Goal: Task Accomplishment & Management: Manage account settings

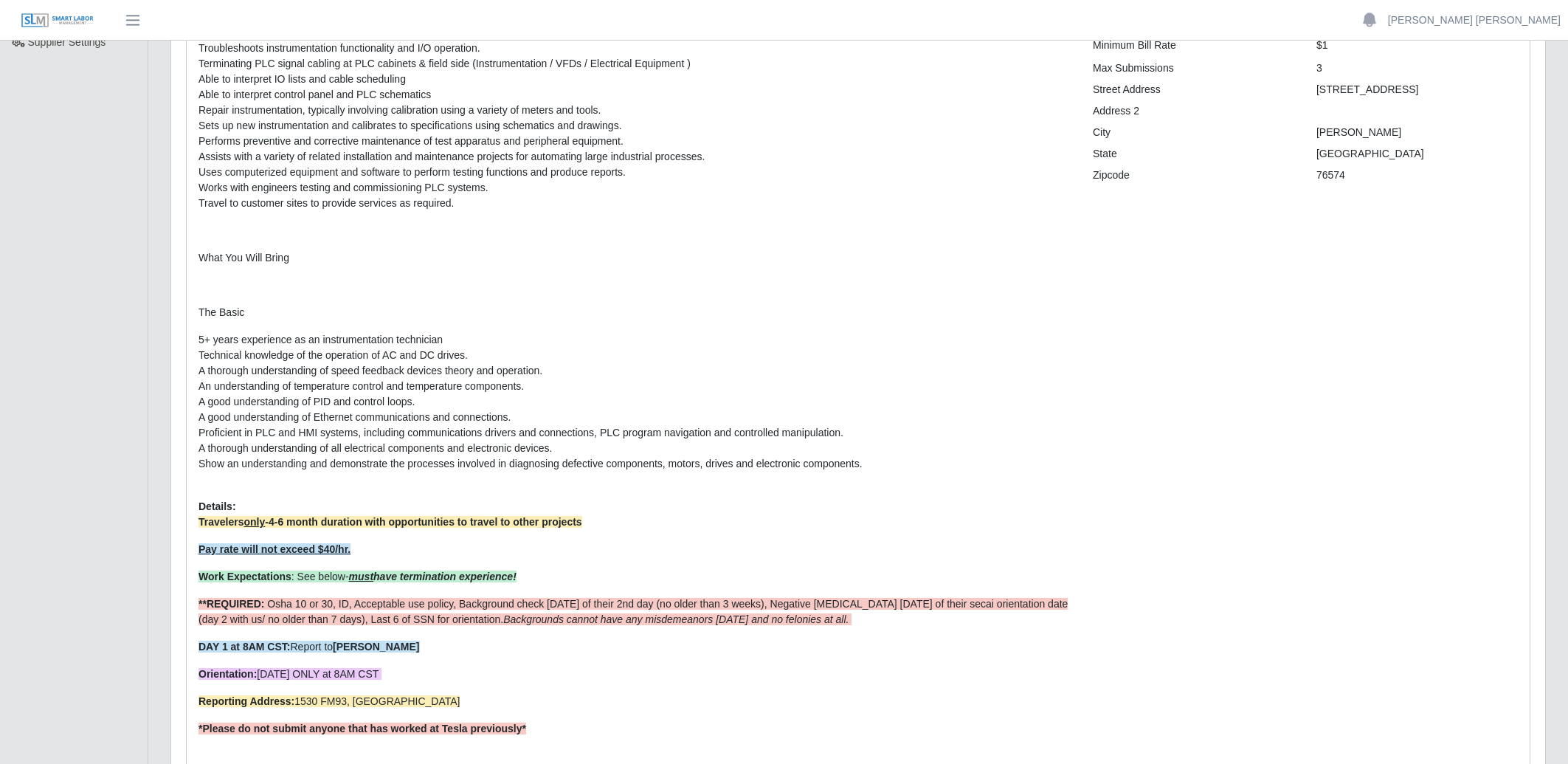
scroll to position [228, 0]
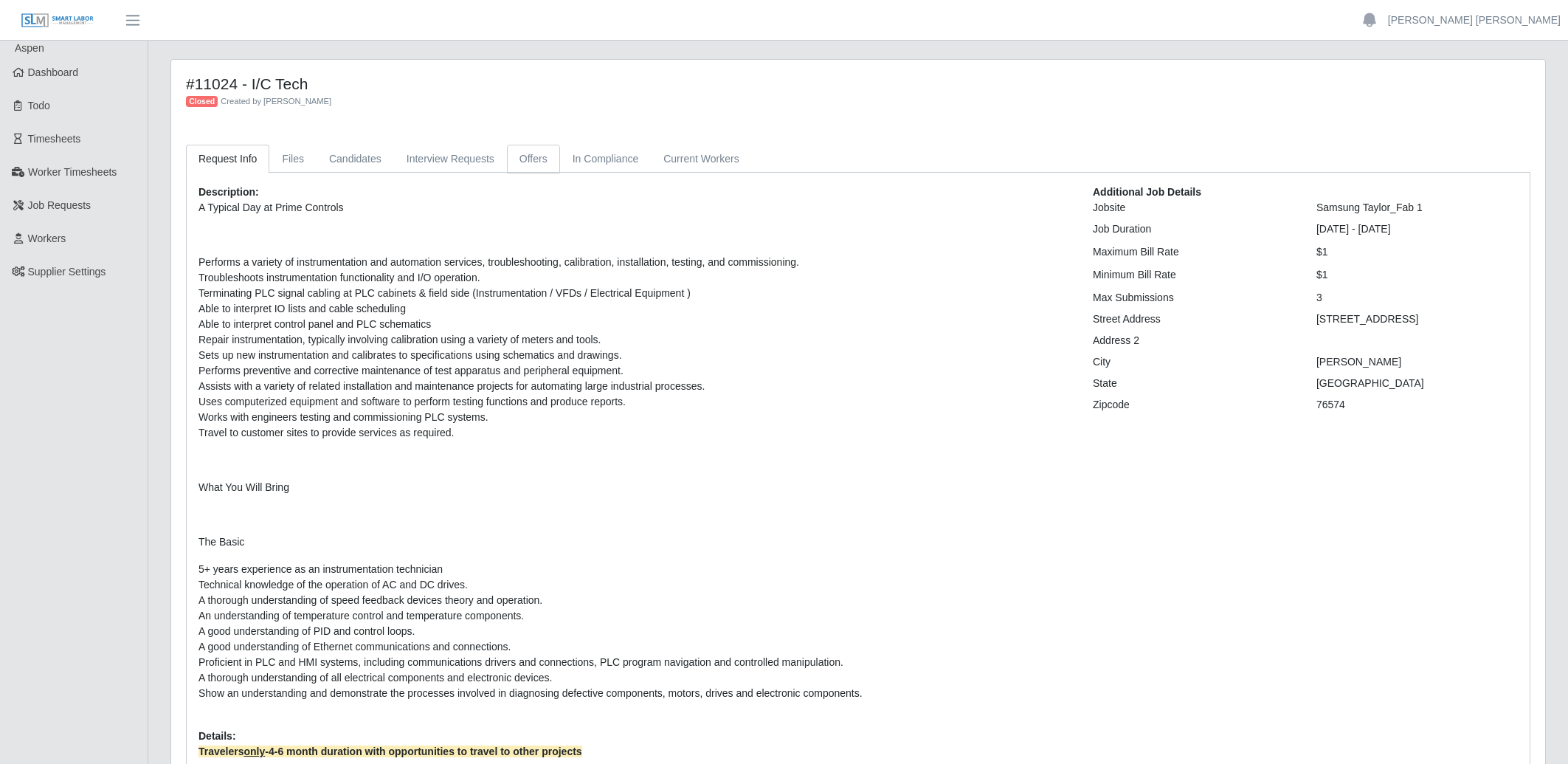
click at [550, 150] on link "Offers" at bounding box center [533, 159] width 53 height 29
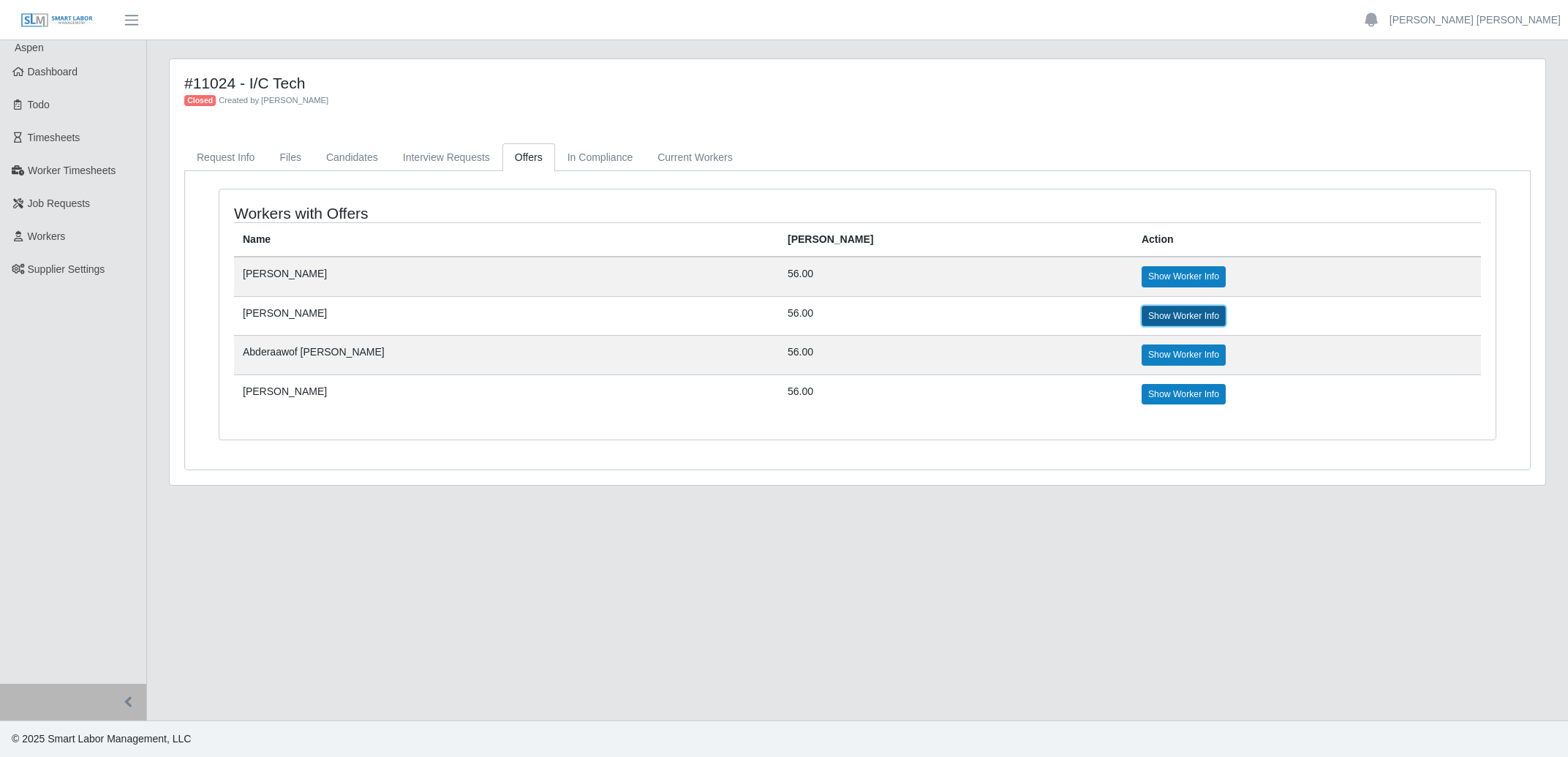
click at [1142, 323] on link "Show Worker Info" at bounding box center [1184, 316] width 84 height 21
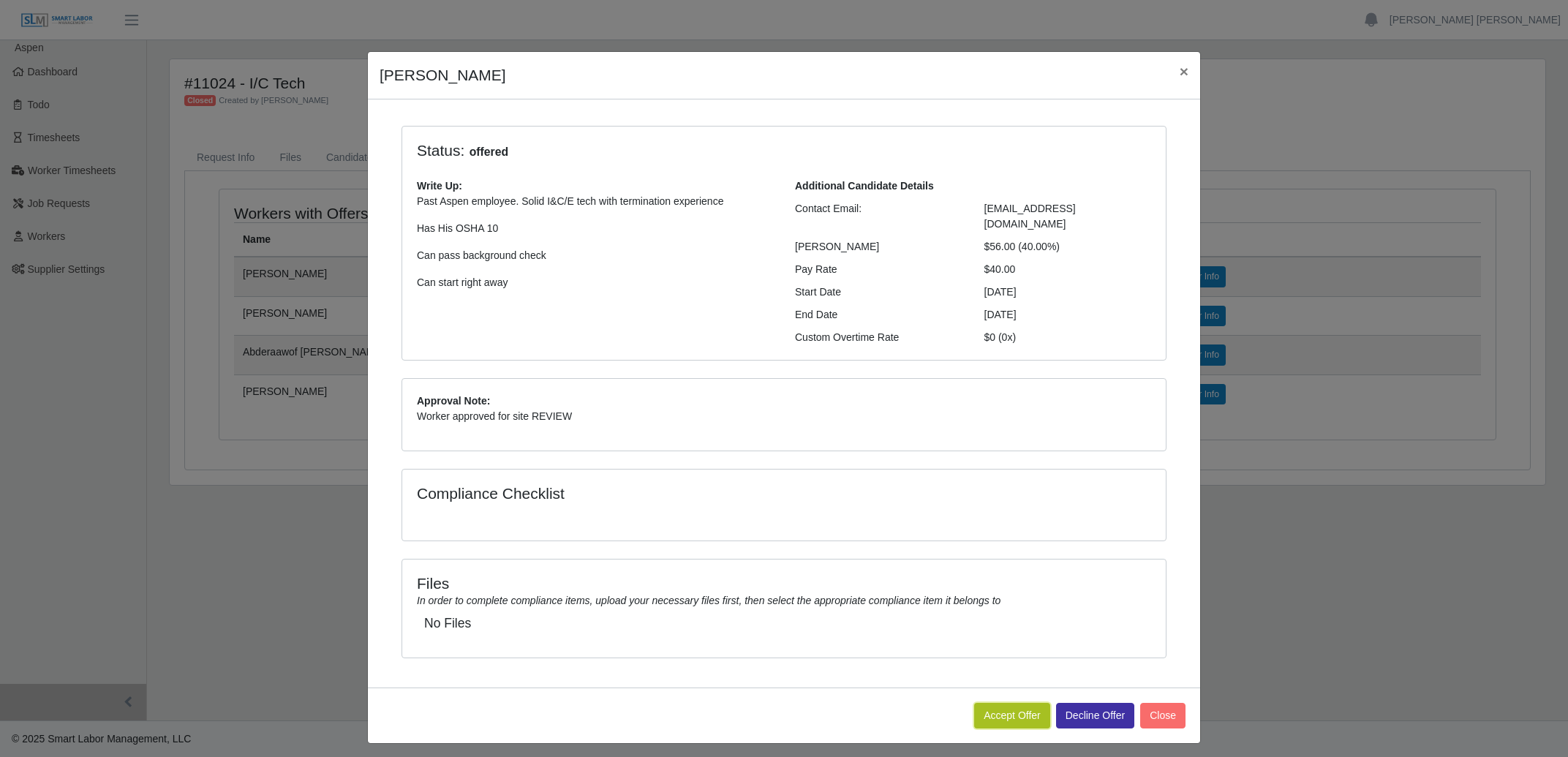
click at [1014, 703] on button "Accept Offer" at bounding box center [1012, 716] width 76 height 25
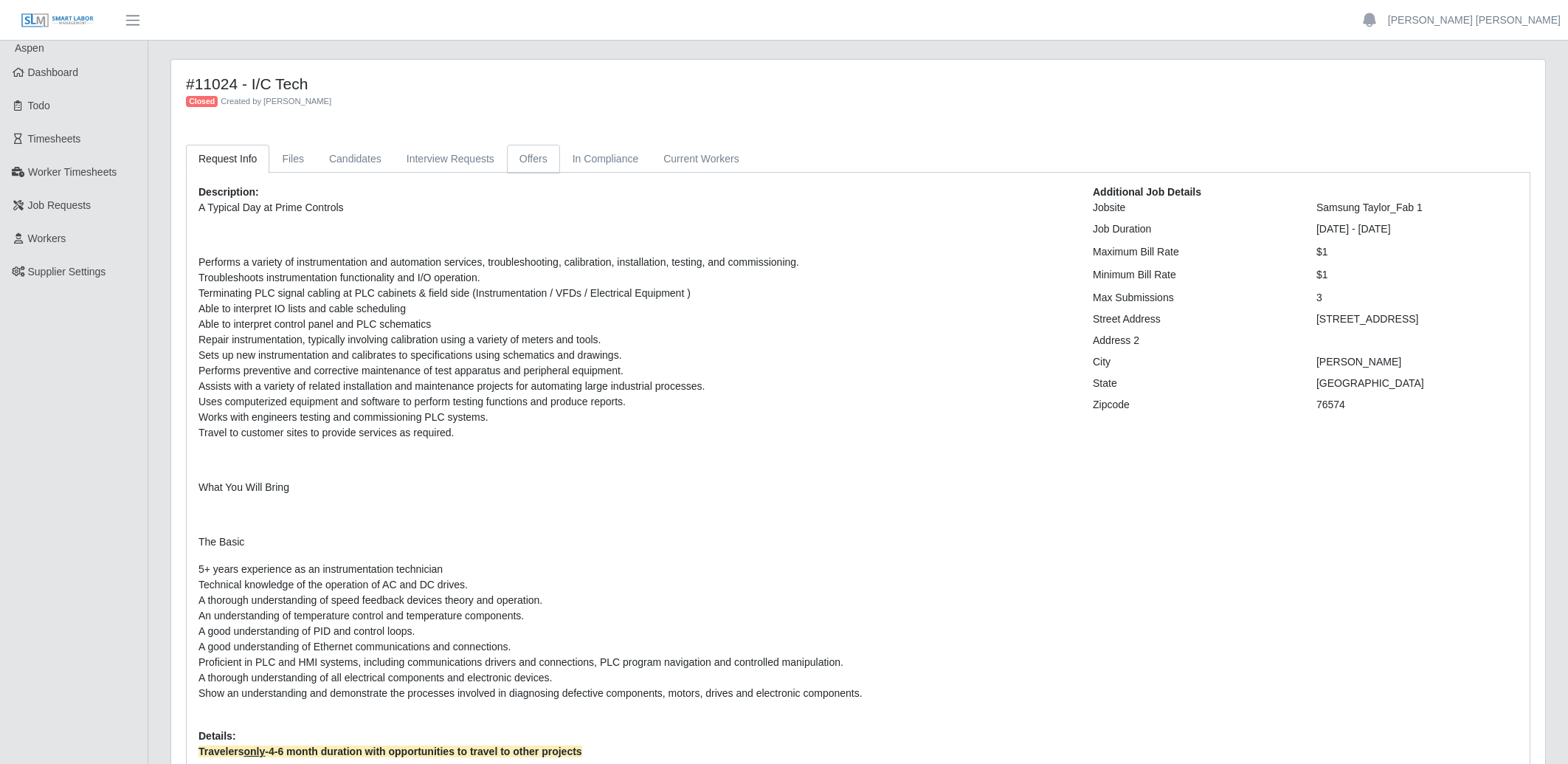
click at [531, 158] on link "Offers" at bounding box center [533, 159] width 53 height 29
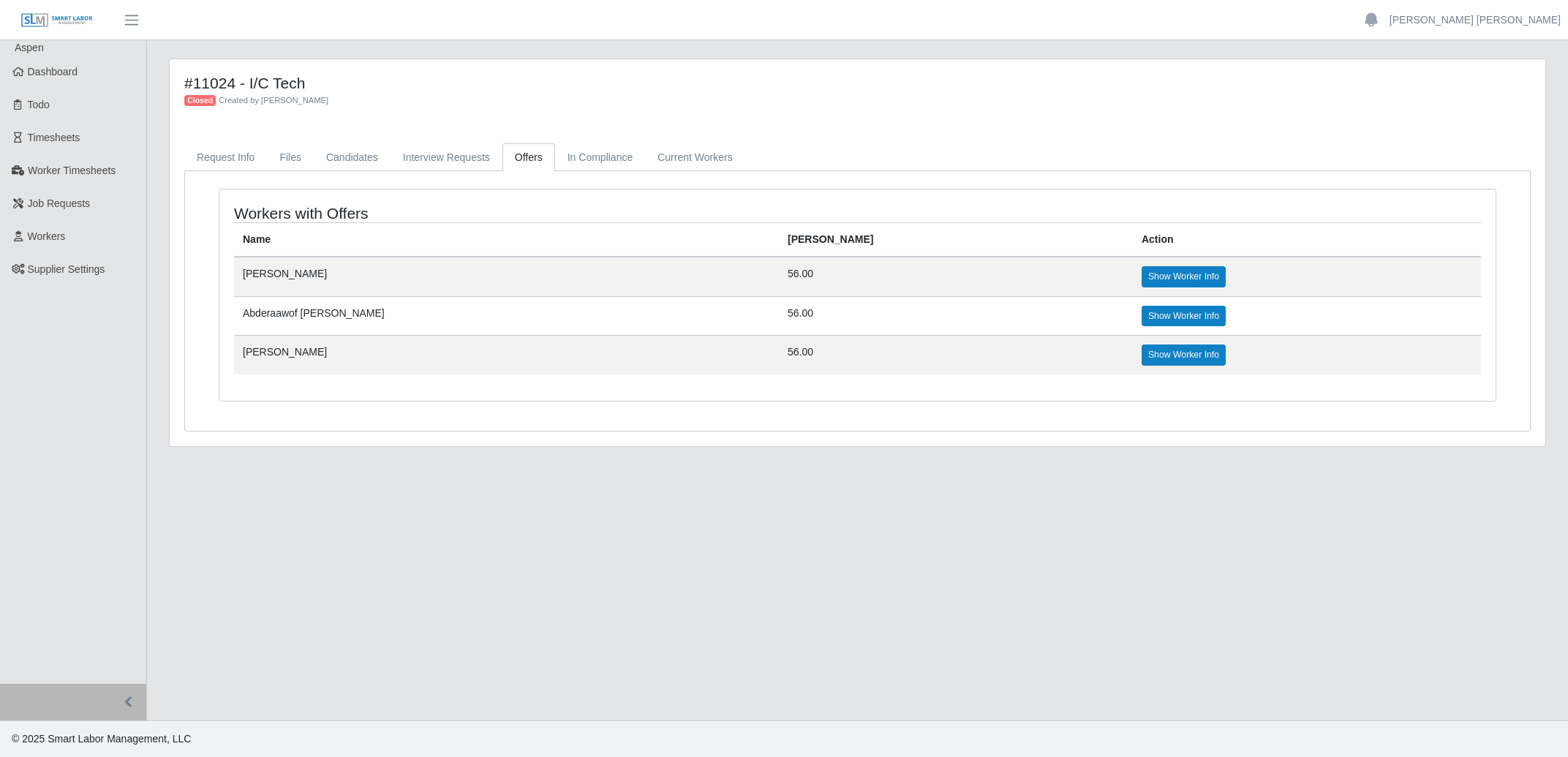
click at [715, 539] on main "#11024 - I/C Tech Closed Created by Kyle Preston Request Info Files Candidates …" at bounding box center [858, 380] width 1422 height 681
click at [1142, 275] on link "Show Worker Info" at bounding box center [1184, 277] width 84 height 21
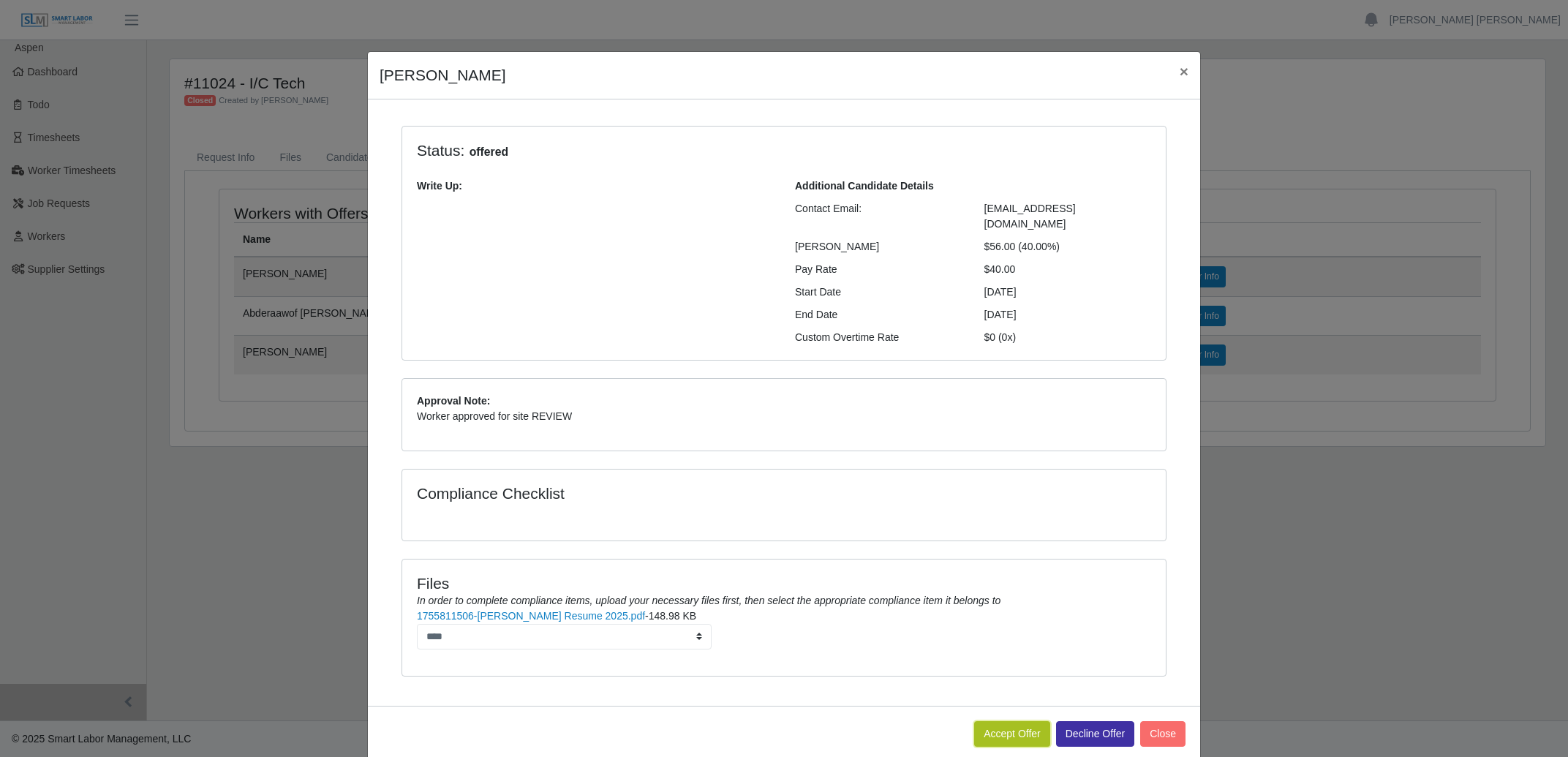
click at [1001, 721] on button "Accept Offer" at bounding box center [1012, 734] width 76 height 25
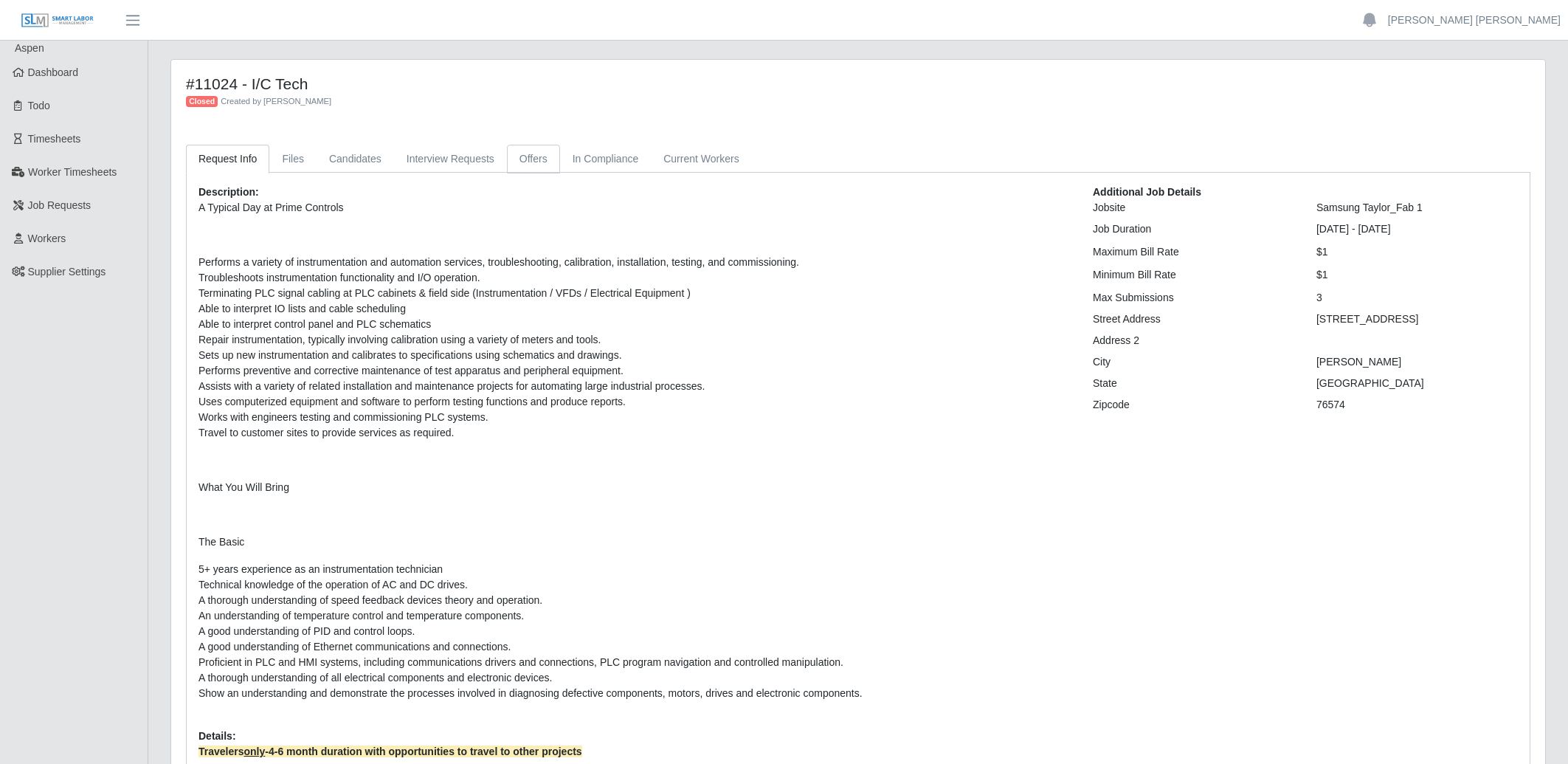
click at [524, 160] on link "Offers" at bounding box center [533, 159] width 53 height 29
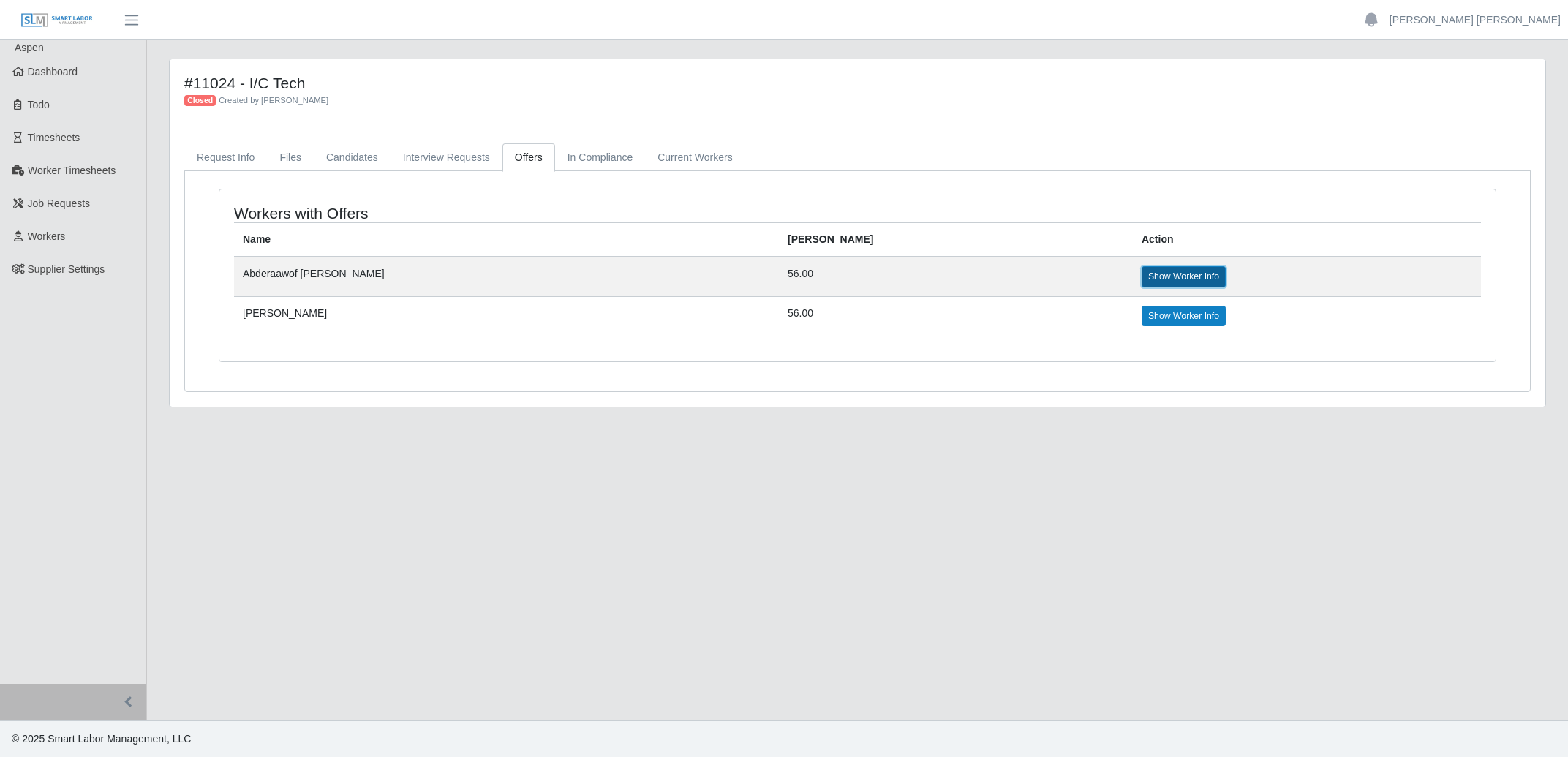
click at [1142, 274] on link "Show Worker Info" at bounding box center [1184, 277] width 84 height 21
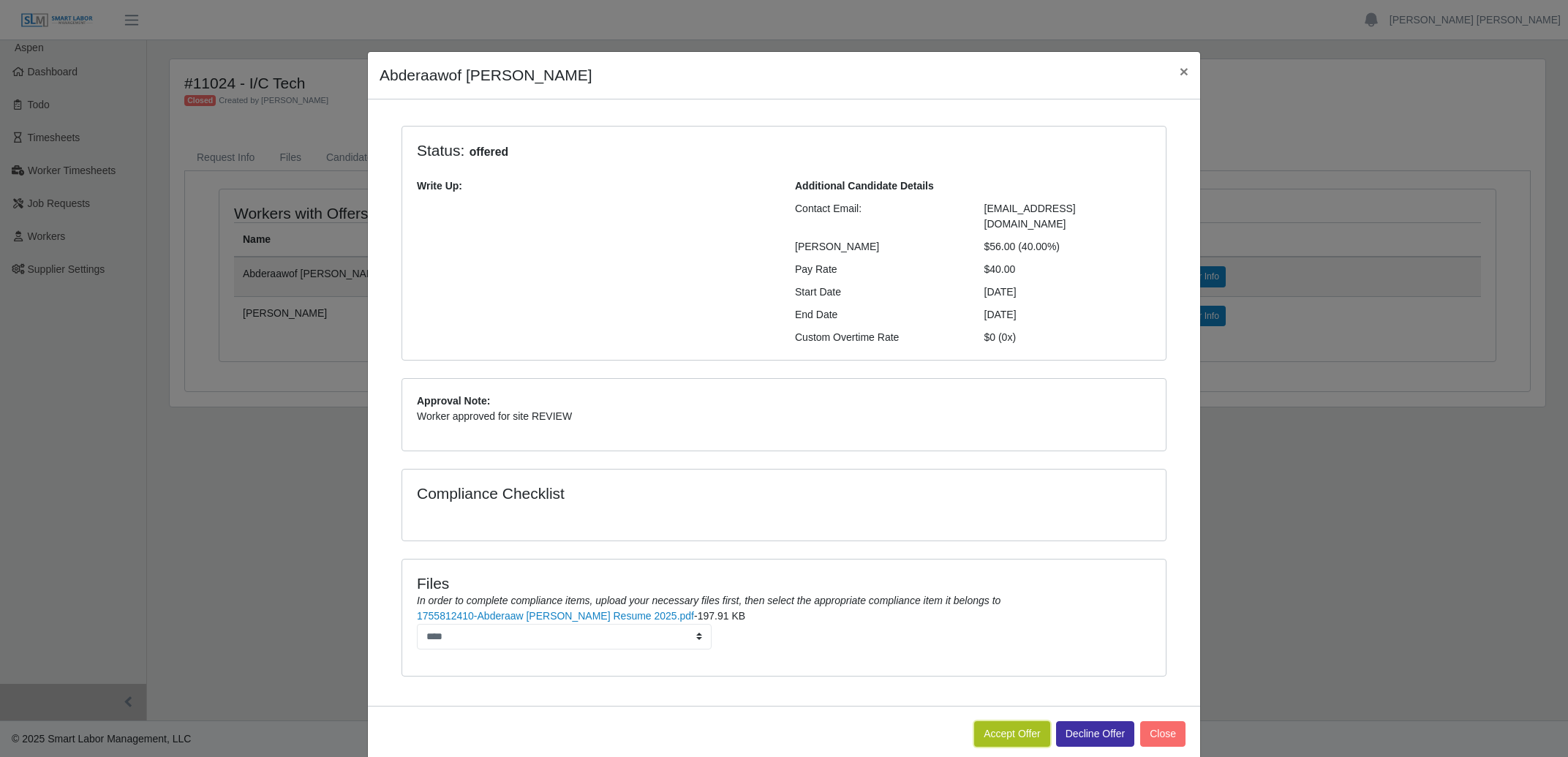
click at [1007, 721] on button "Accept Offer" at bounding box center [1012, 734] width 76 height 25
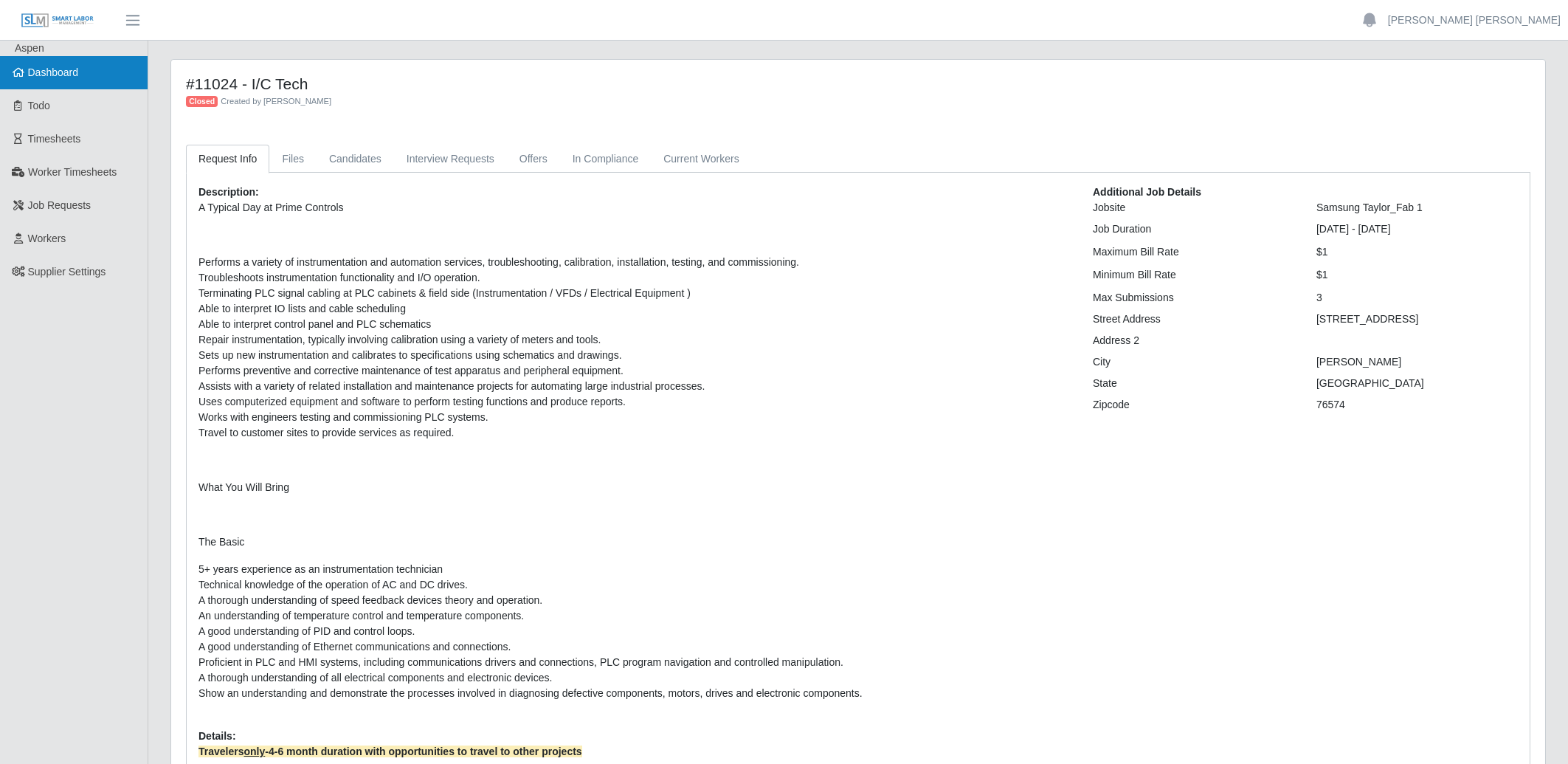
click at [47, 78] on span "Dashboard" at bounding box center [53, 72] width 51 height 12
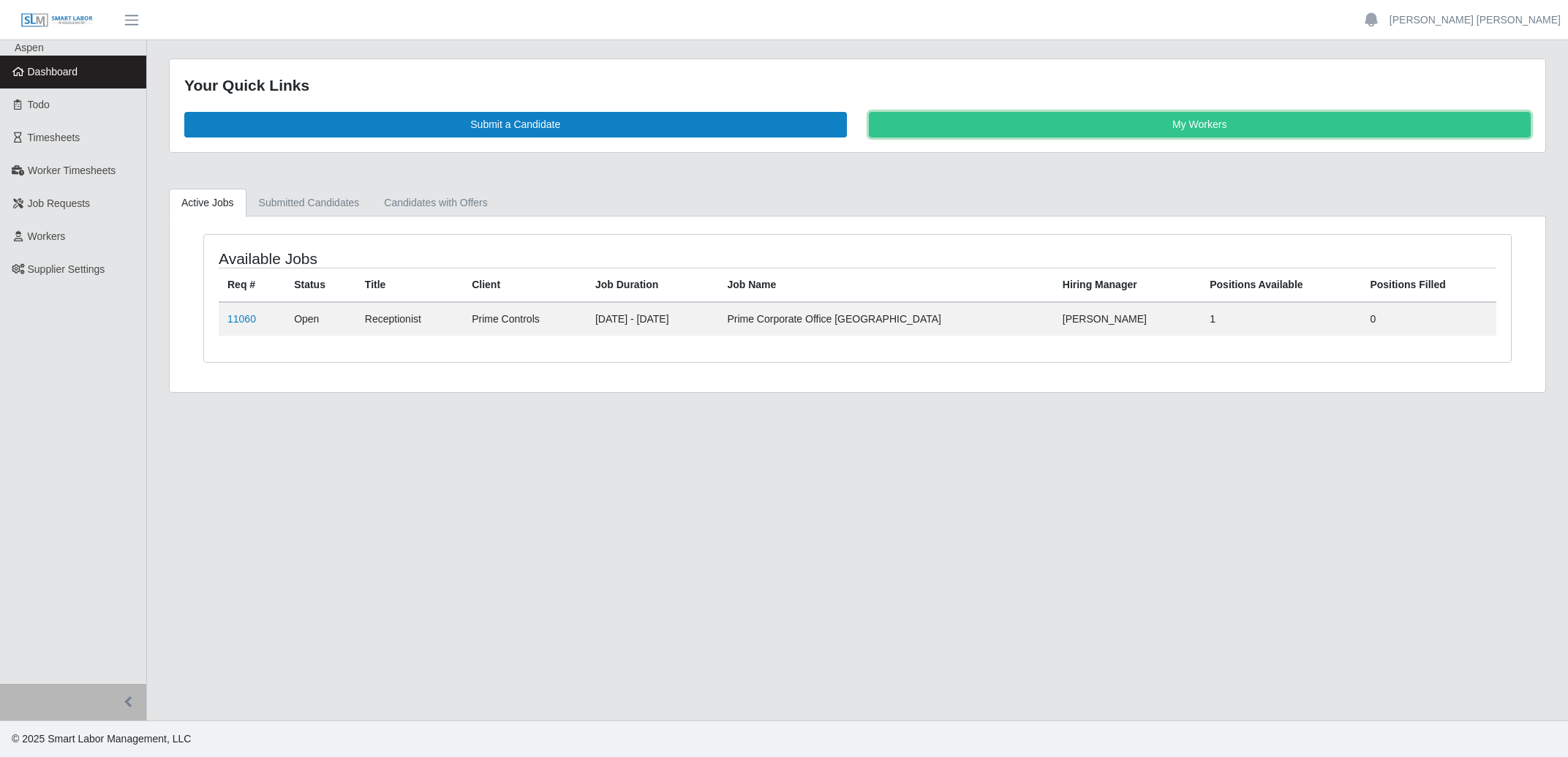
click at [1017, 131] on link "My Workers" at bounding box center [1200, 125] width 663 height 25
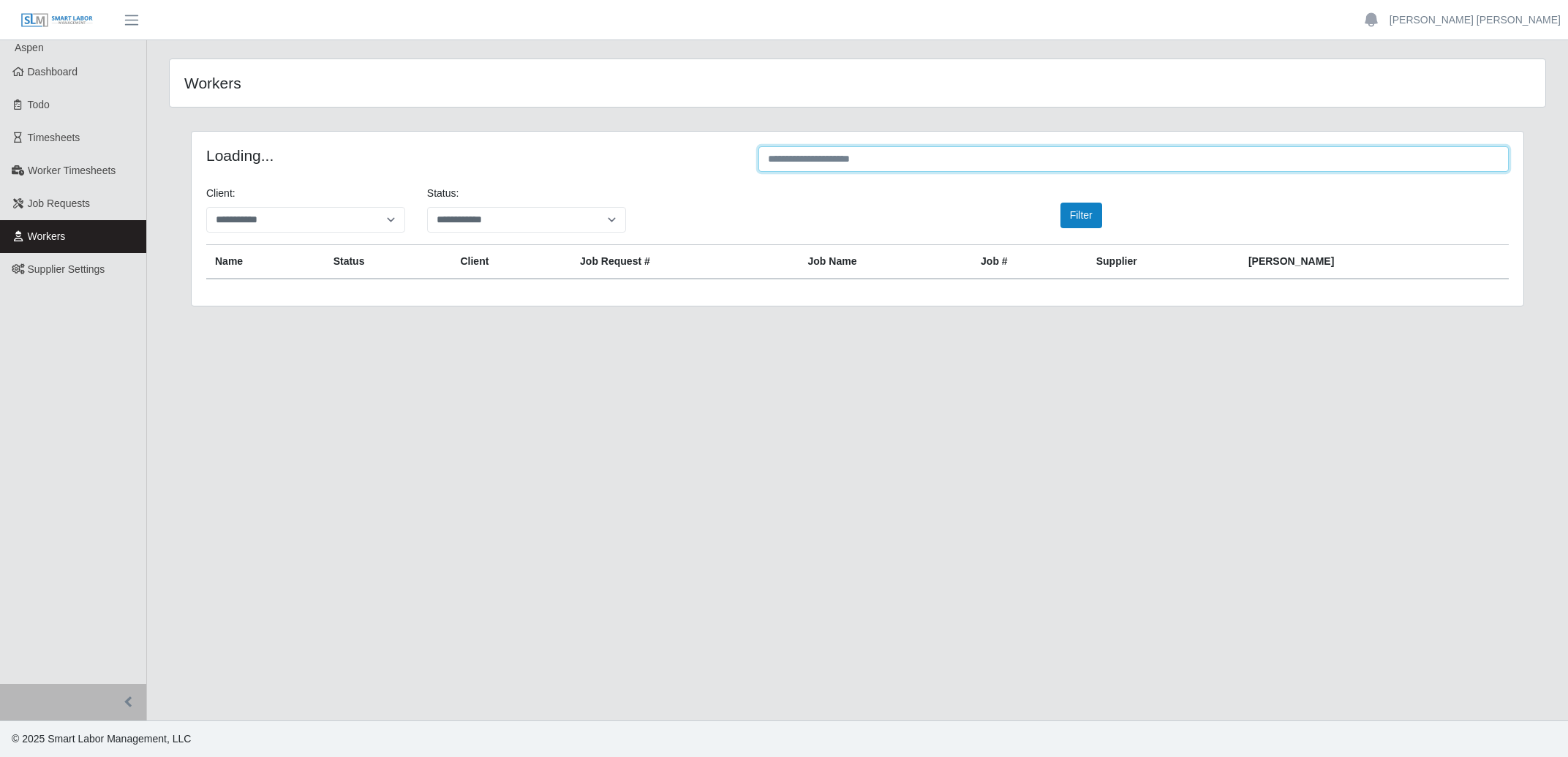
click at [900, 166] on input "text" at bounding box center [1133, 159] width 751 height 25
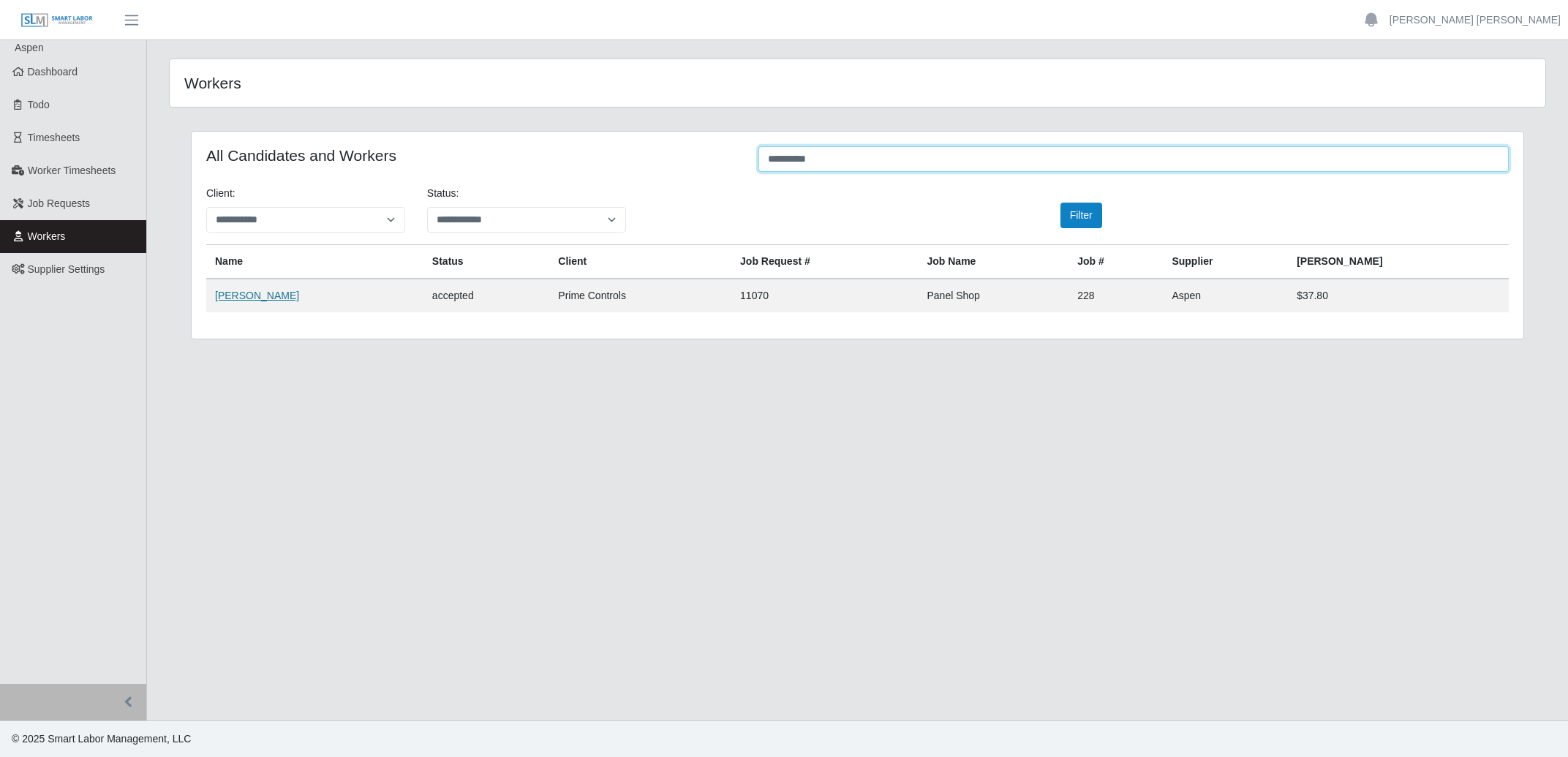
type input "**********"
click at [252, 302] on link "Cesar Chan" at bounding box center [257, 295] width 84 height 12
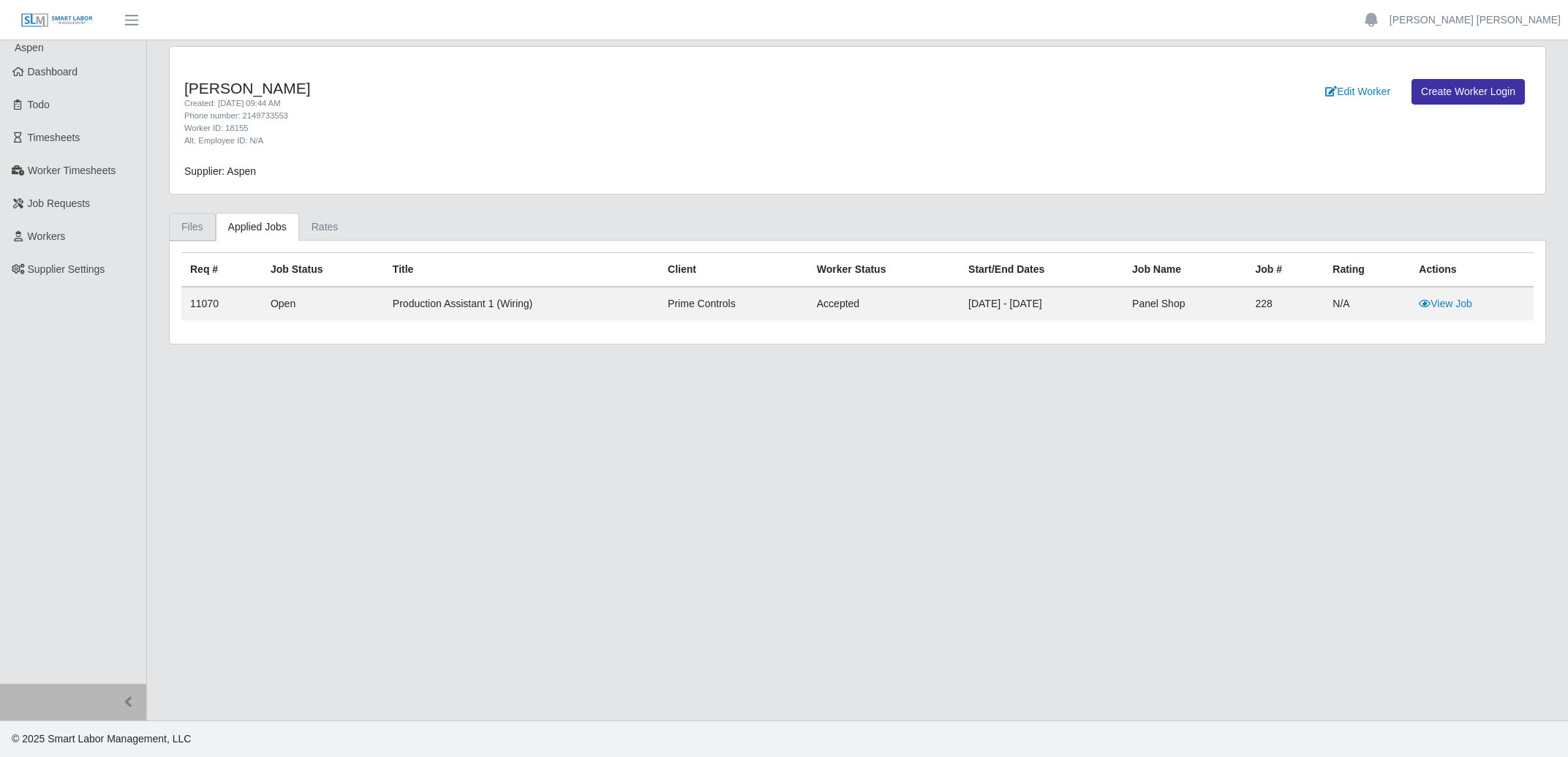
click at [191, 231] on link "Files" at bounding box center [192, 227] width 47 height 29
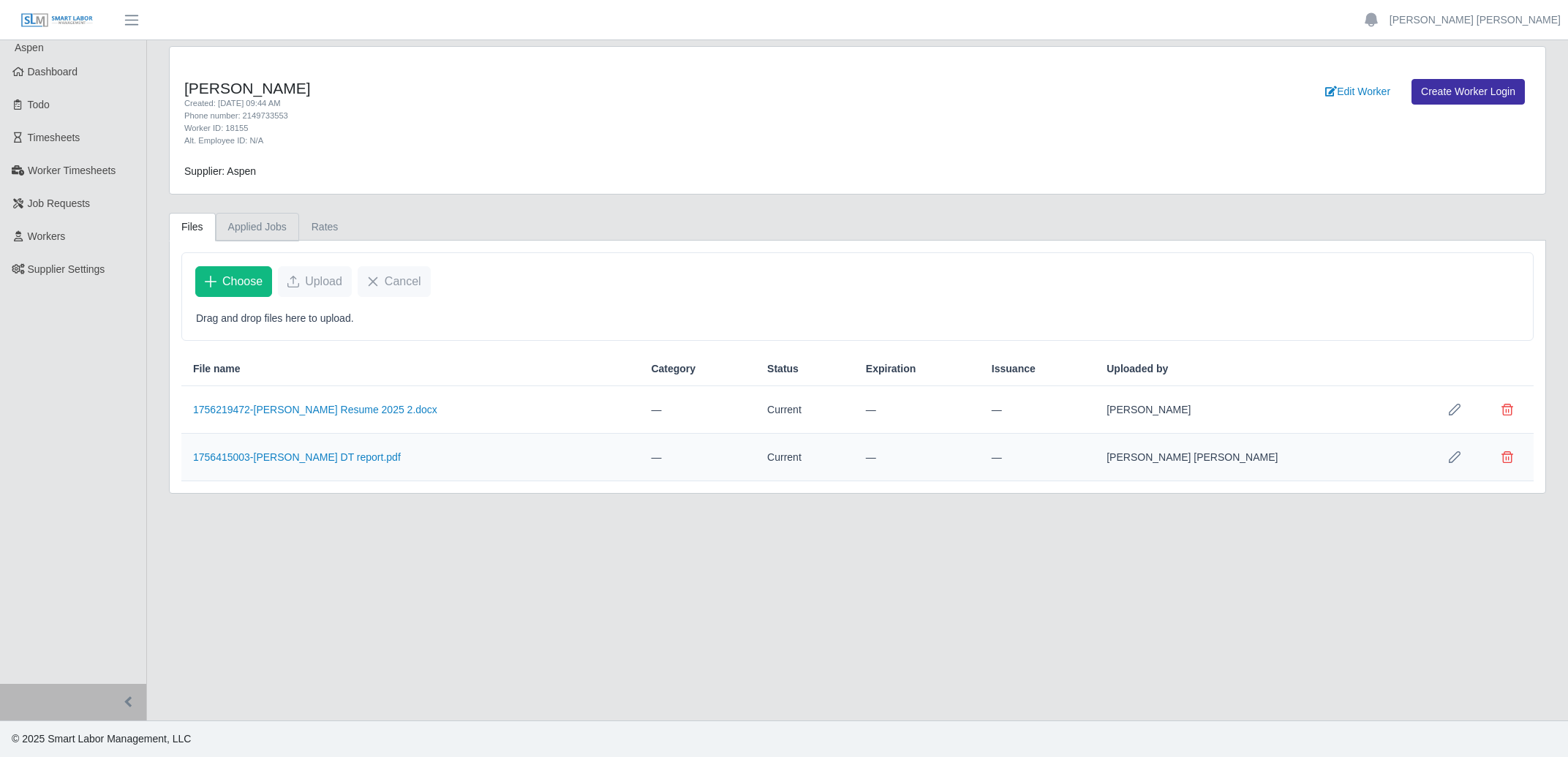
click at [267, 231] on link "Applied Jobs" at bounding box center [257, 227] width 84 height 29
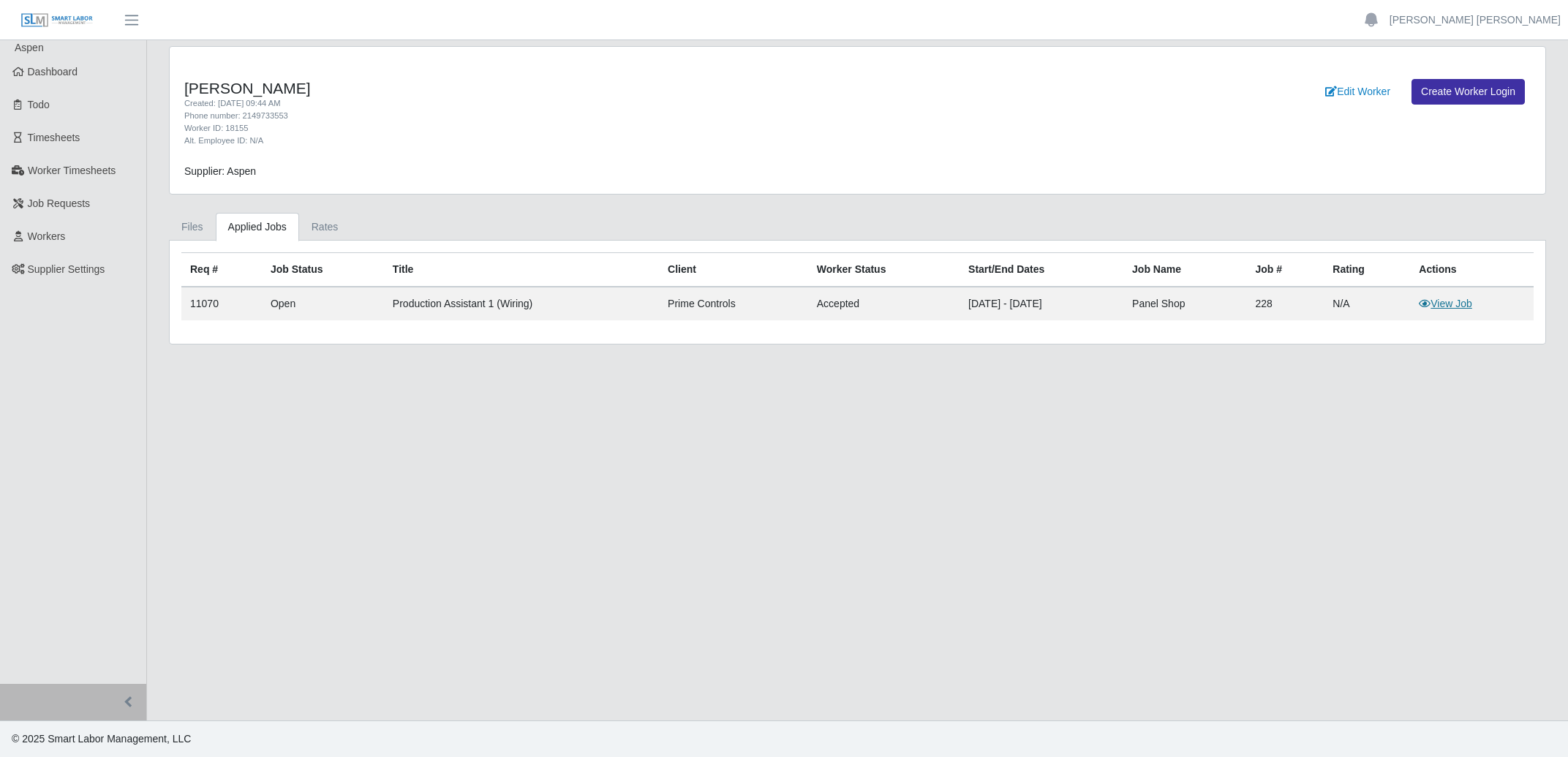
click at [1462, 303] on link "View Job" at bounding box center [1445, 303] width 53 height 12
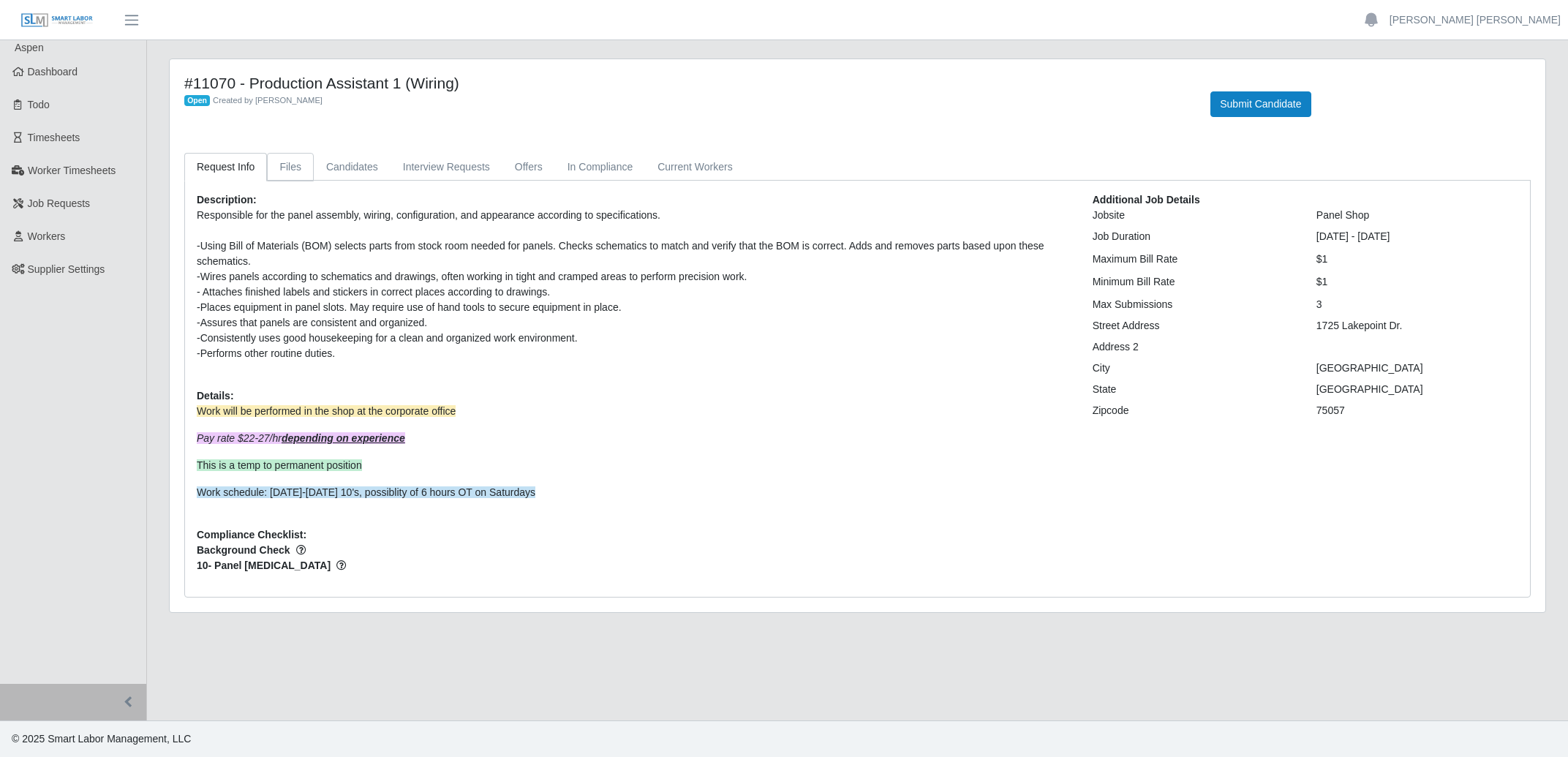
click at [292, 168] on link "Files" at bounding box center [290, 167] width 47 height 29
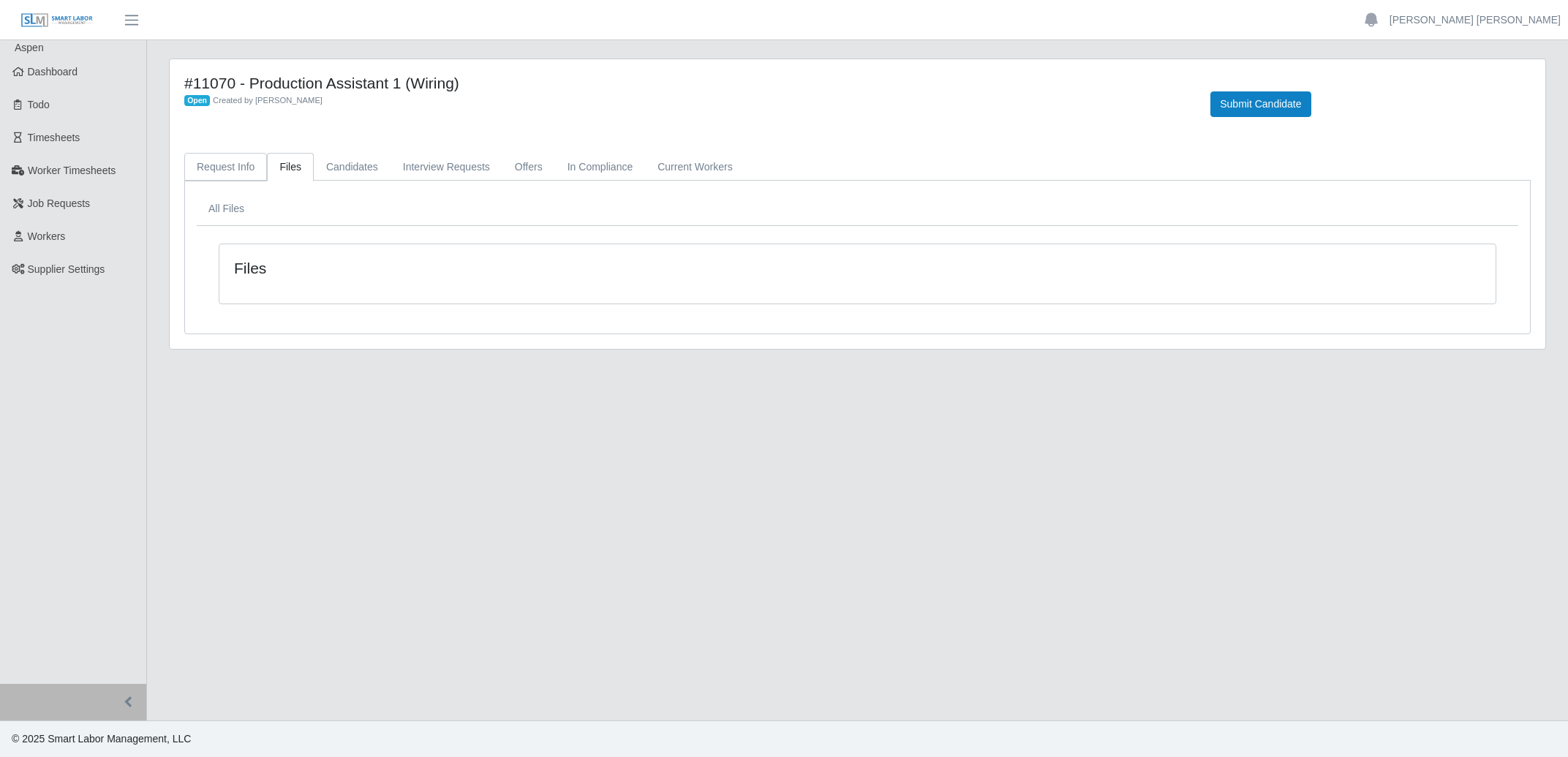
click at [231, 161] on link "Request Info" at bounding box center [226, 167] width 83 height 29
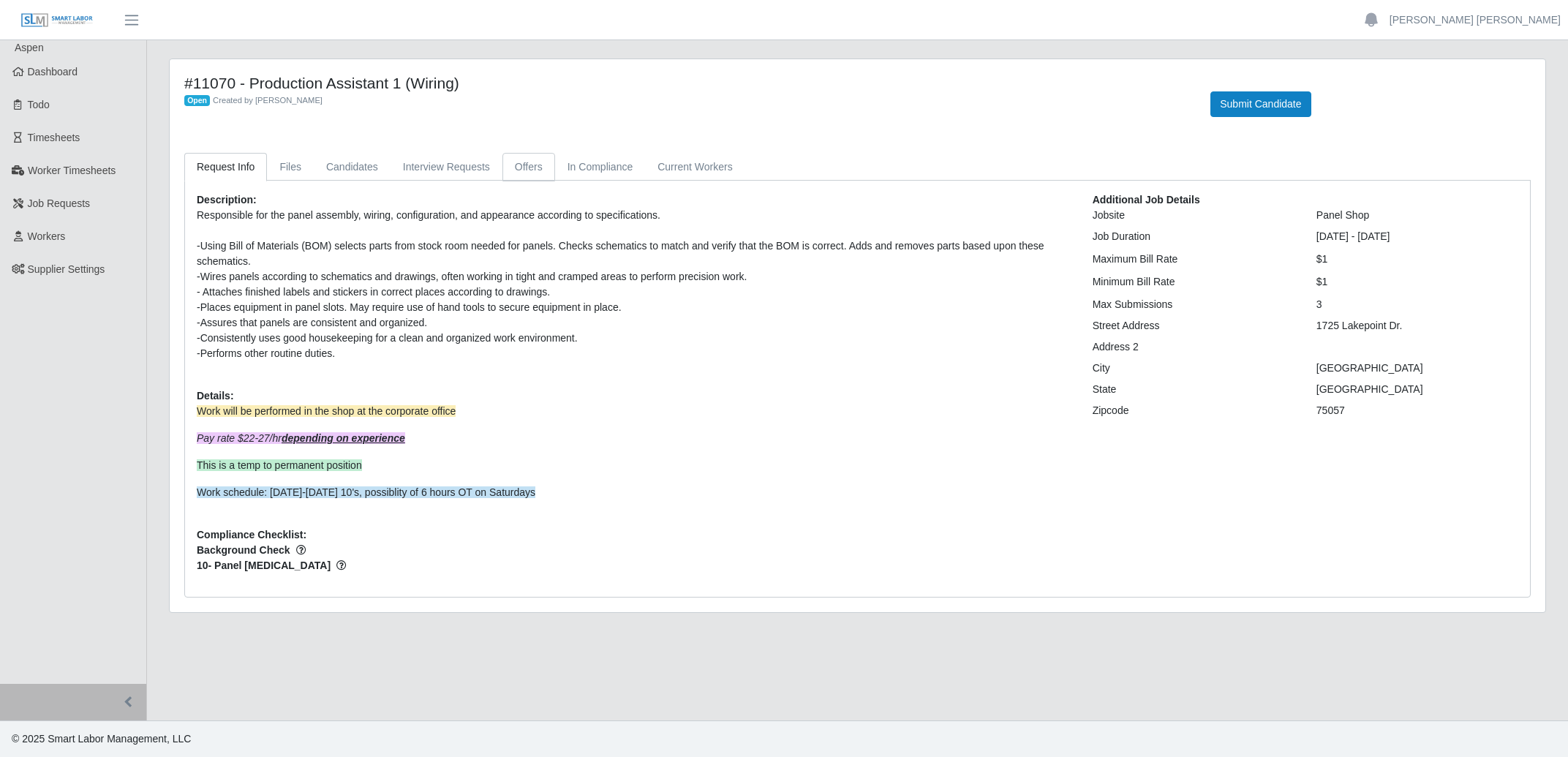
click at [531, 170] on link "Offers" at bounding box center [529, 167] width 53 height 29
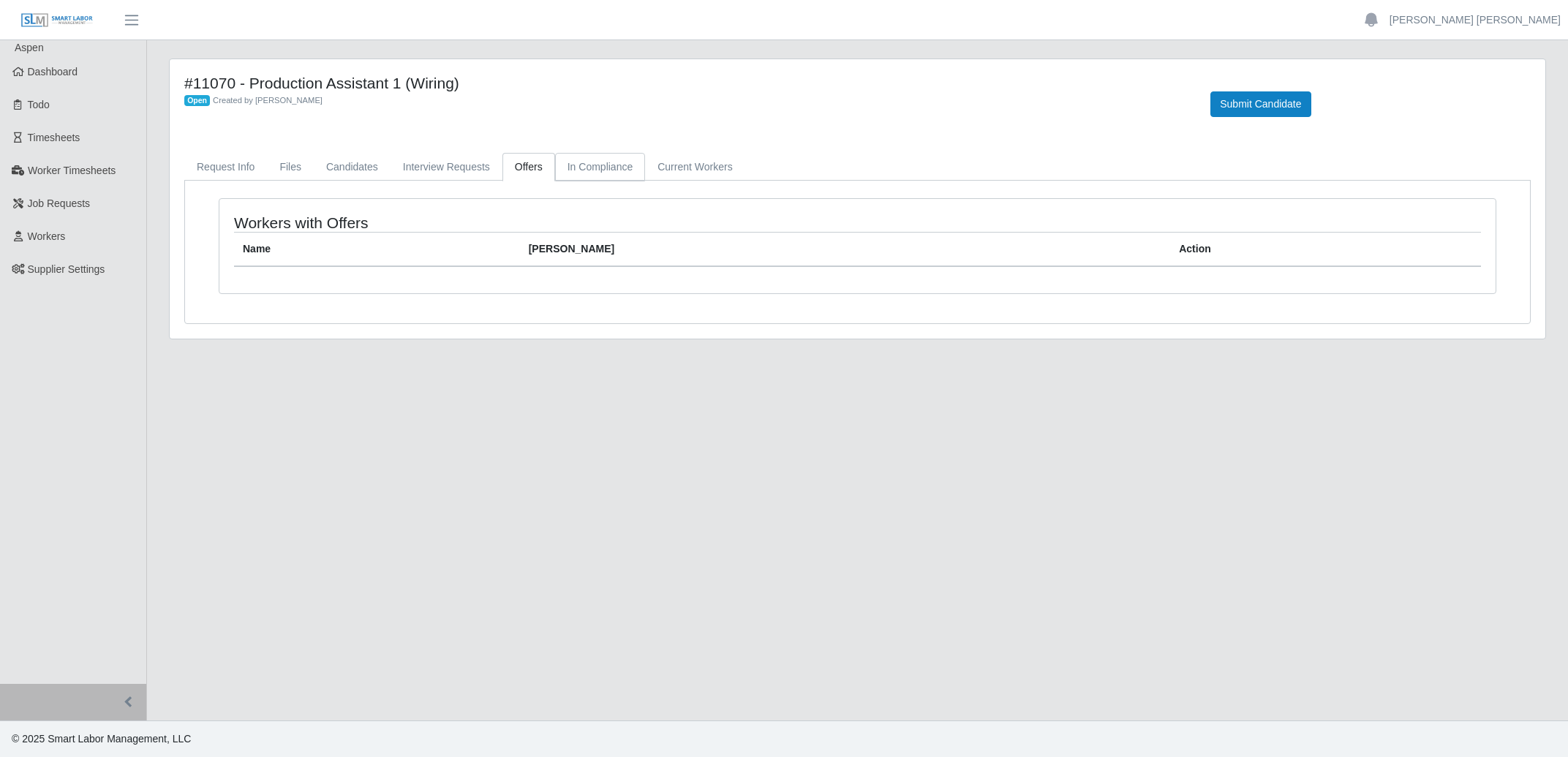
click at [630, 162] on link "In Compliance" at bounding box center [601, 167] width 91 height 29
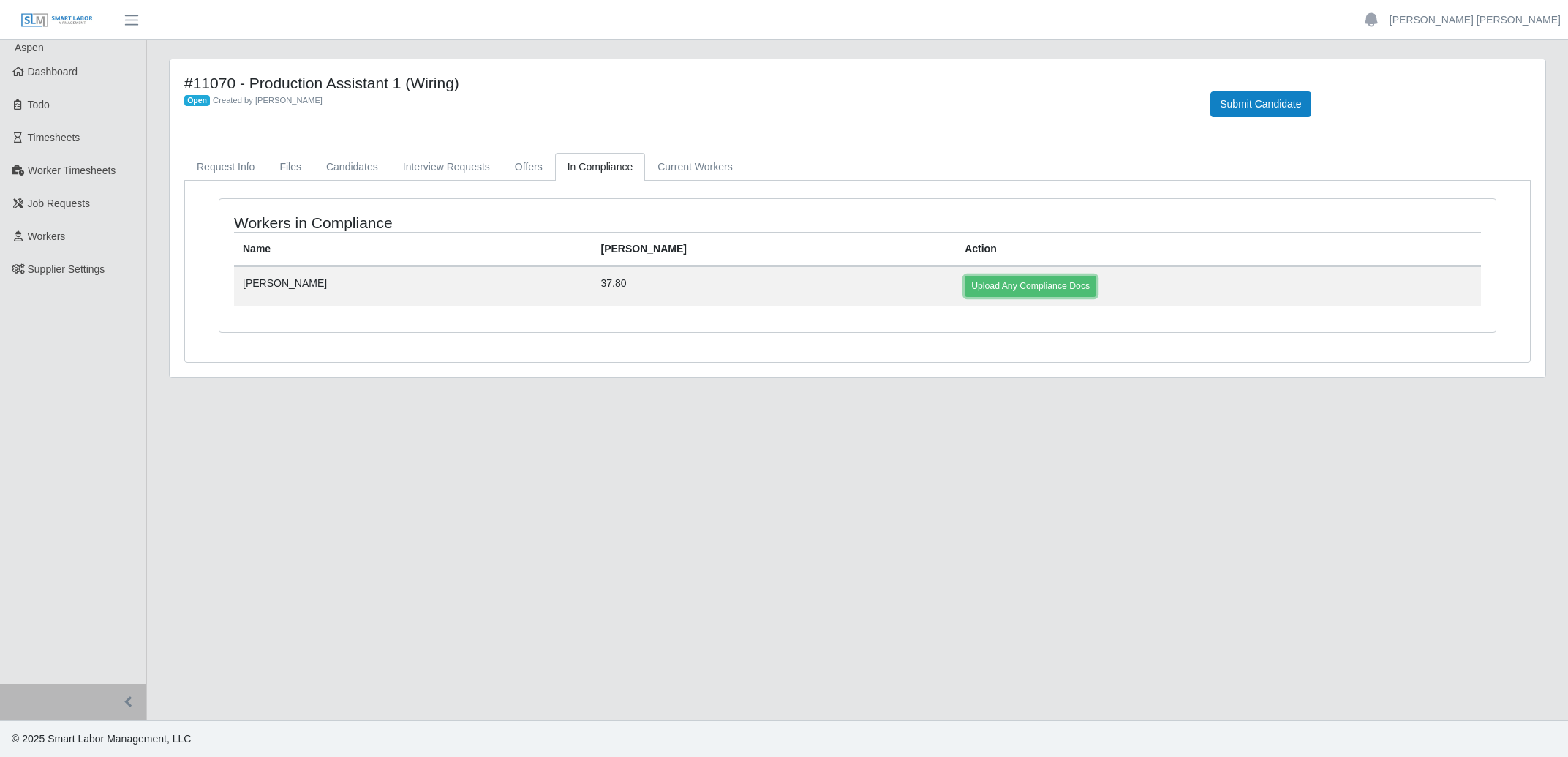
click at [965, 287] on link "Upload Any Compliance Docs" at bounding box center [1030, 286] width 131 height 21
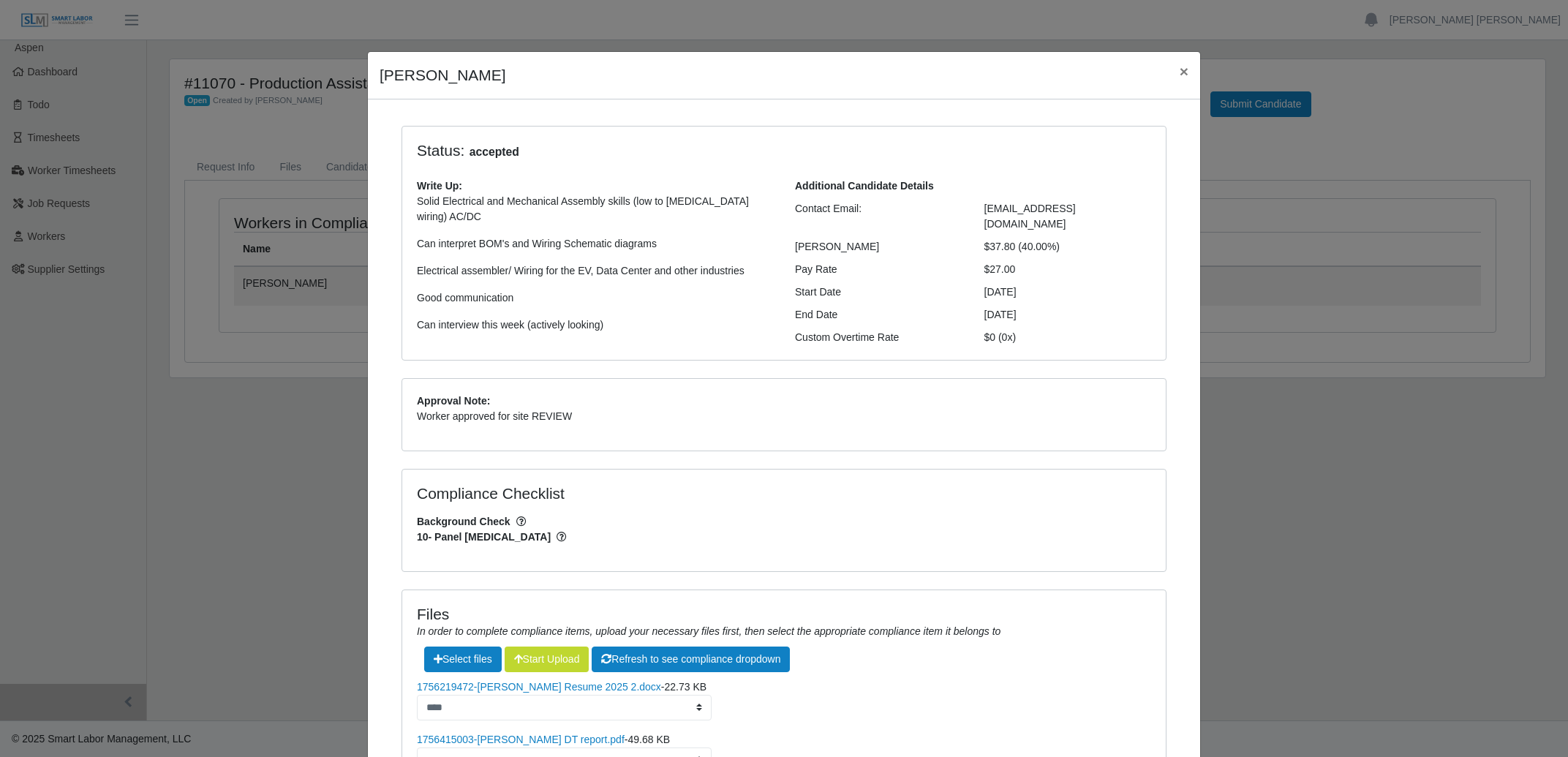
scroll to position [149, 0]
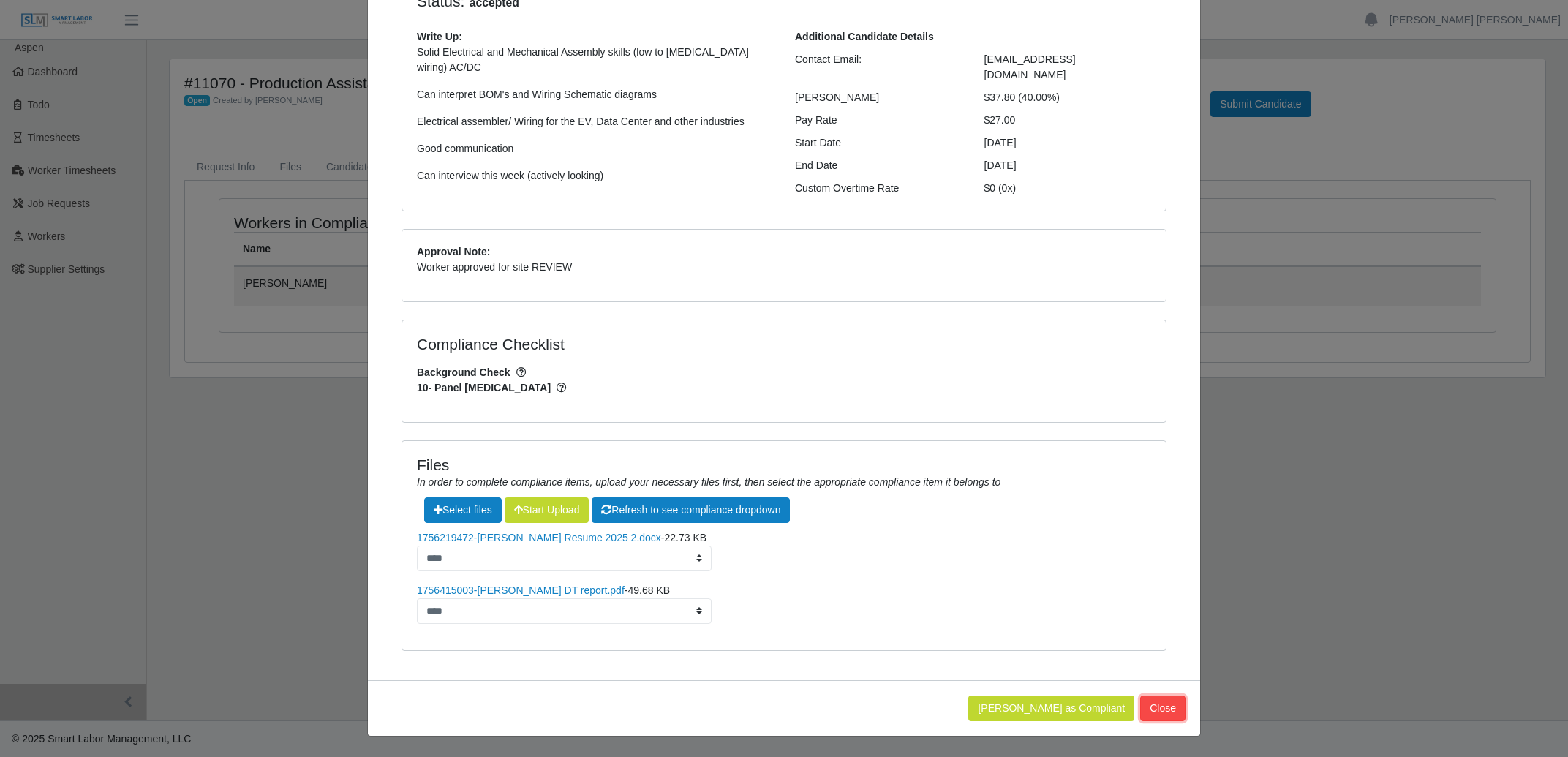
click at [1170, 702] on button "Close" at bounding box center [1163, 708] width 45 height 25
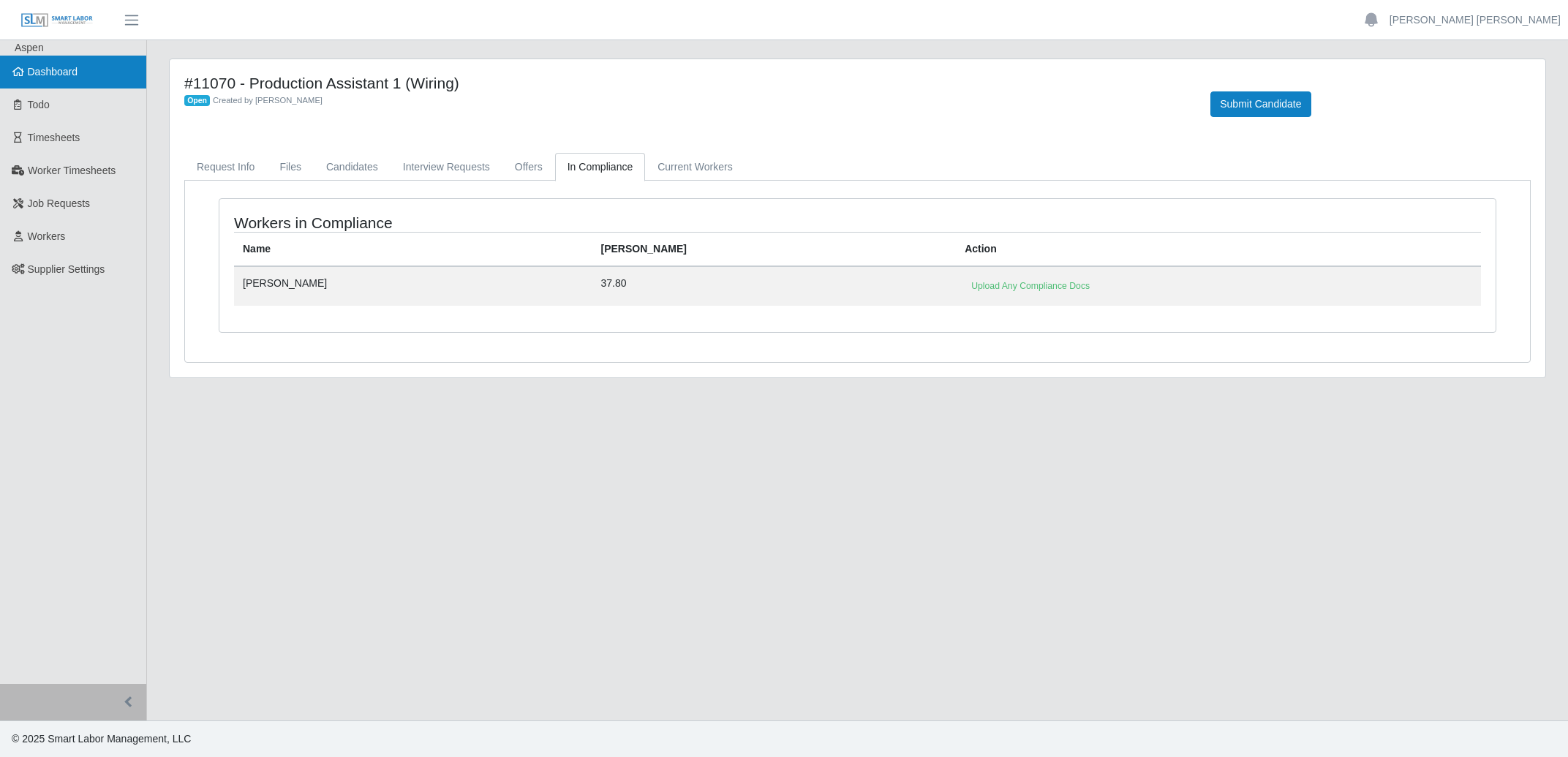
click at [52, 76] on span "Dashboard" at bounding box center [53, 72] width 50 height 12
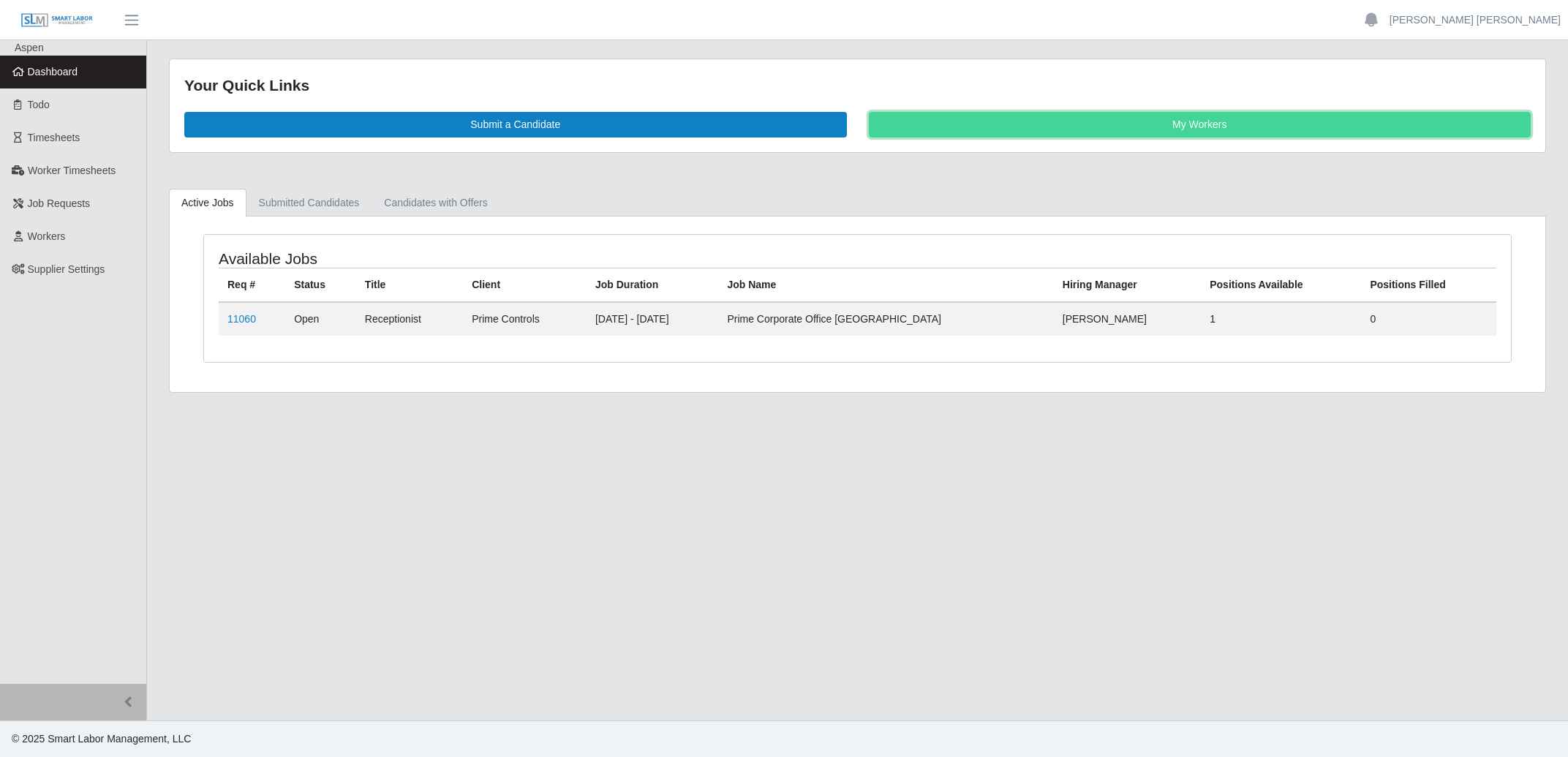
click at [1125, 131] on link "My Workers" at bounding box center [1200, 125] width 663 height 25
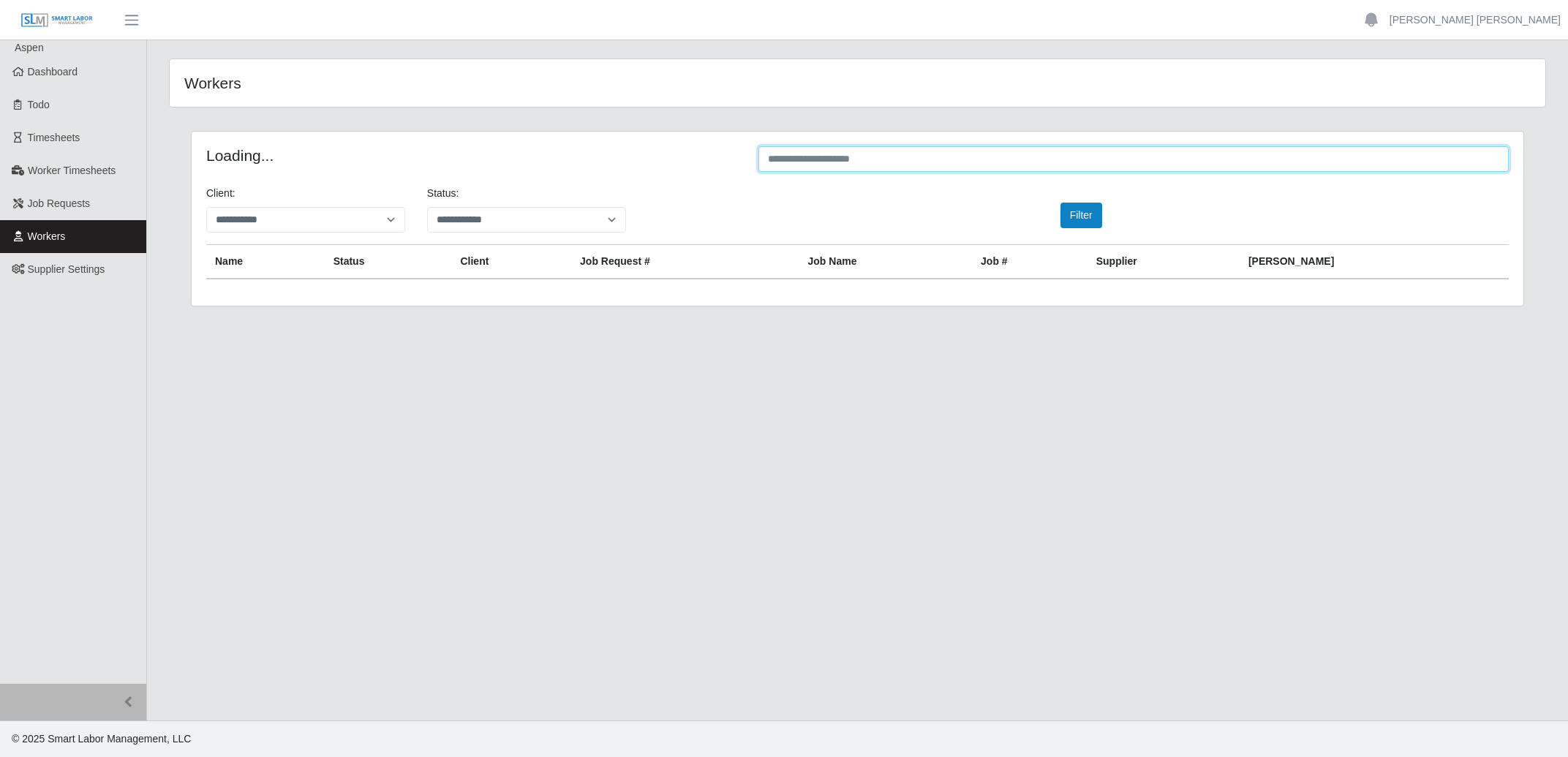
click at [926, 167] on input "text" at bounding box center [1133, 159] width 751 height 25
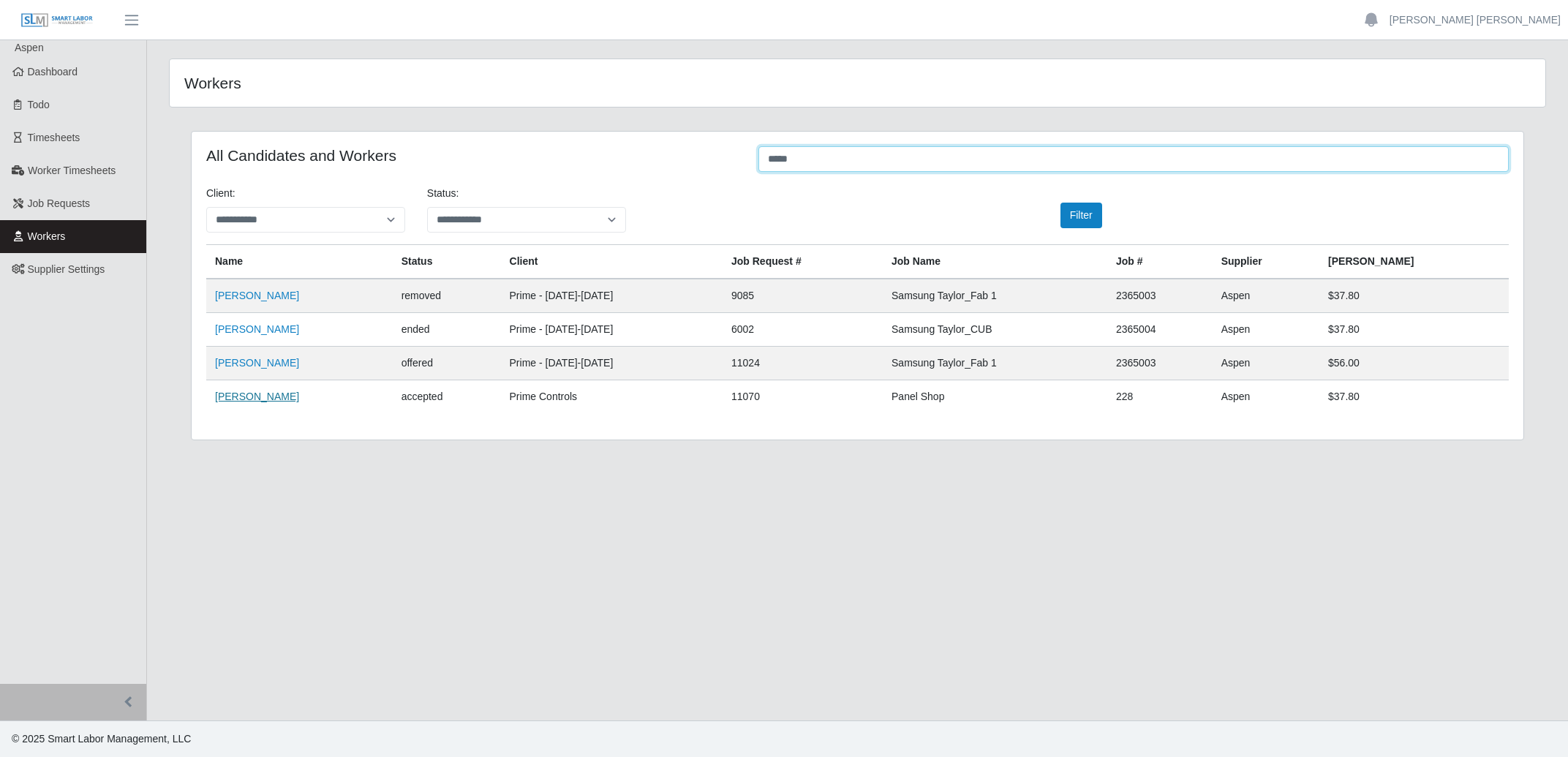
type input "*****"
click at [245, 394] on link "Cesar Chan" at bounding box center [257, 396] width 84 height 12
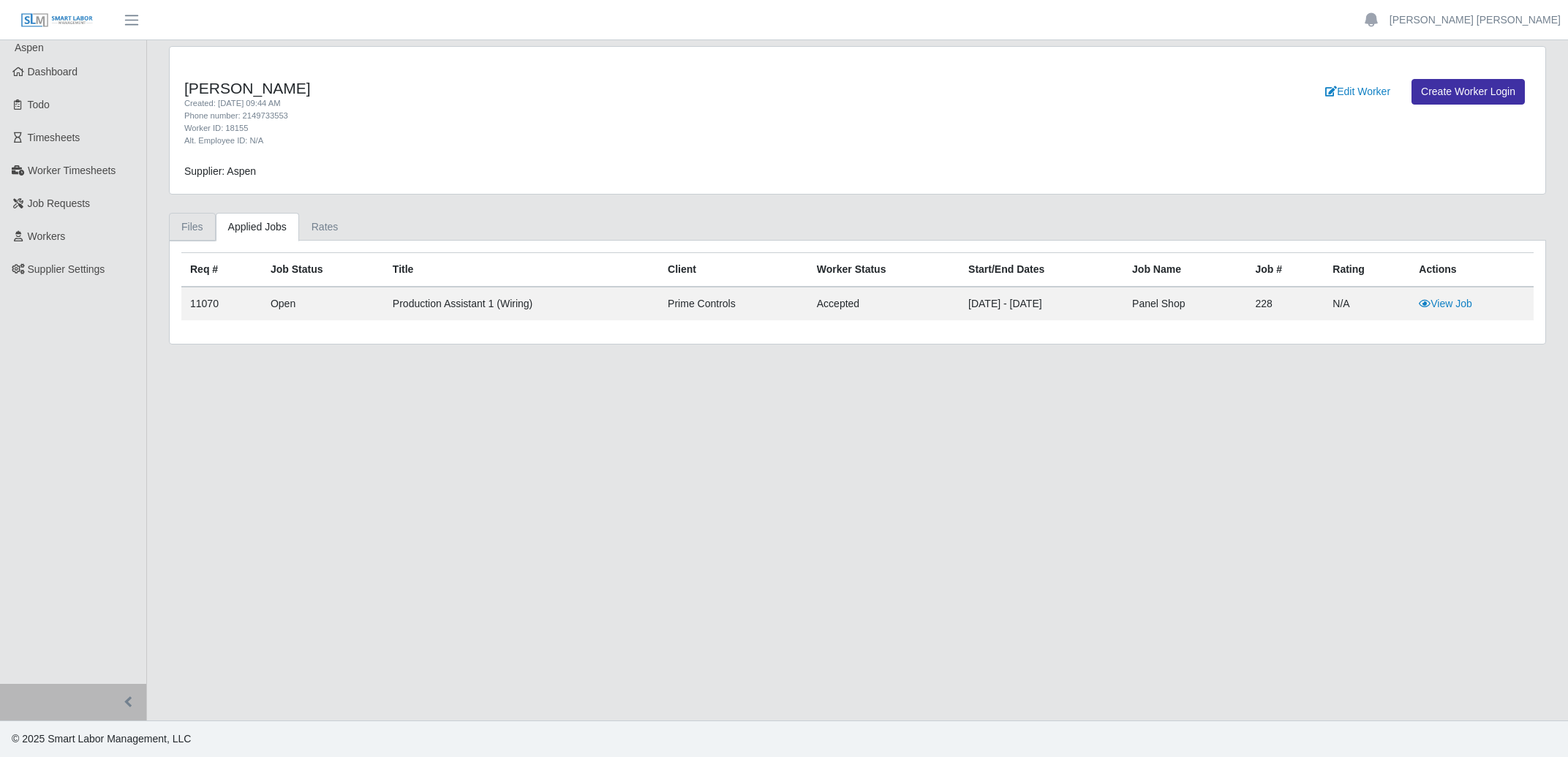
click at [198, 222] on link "Files" at bounding box center [192, 227] width 47 height 29
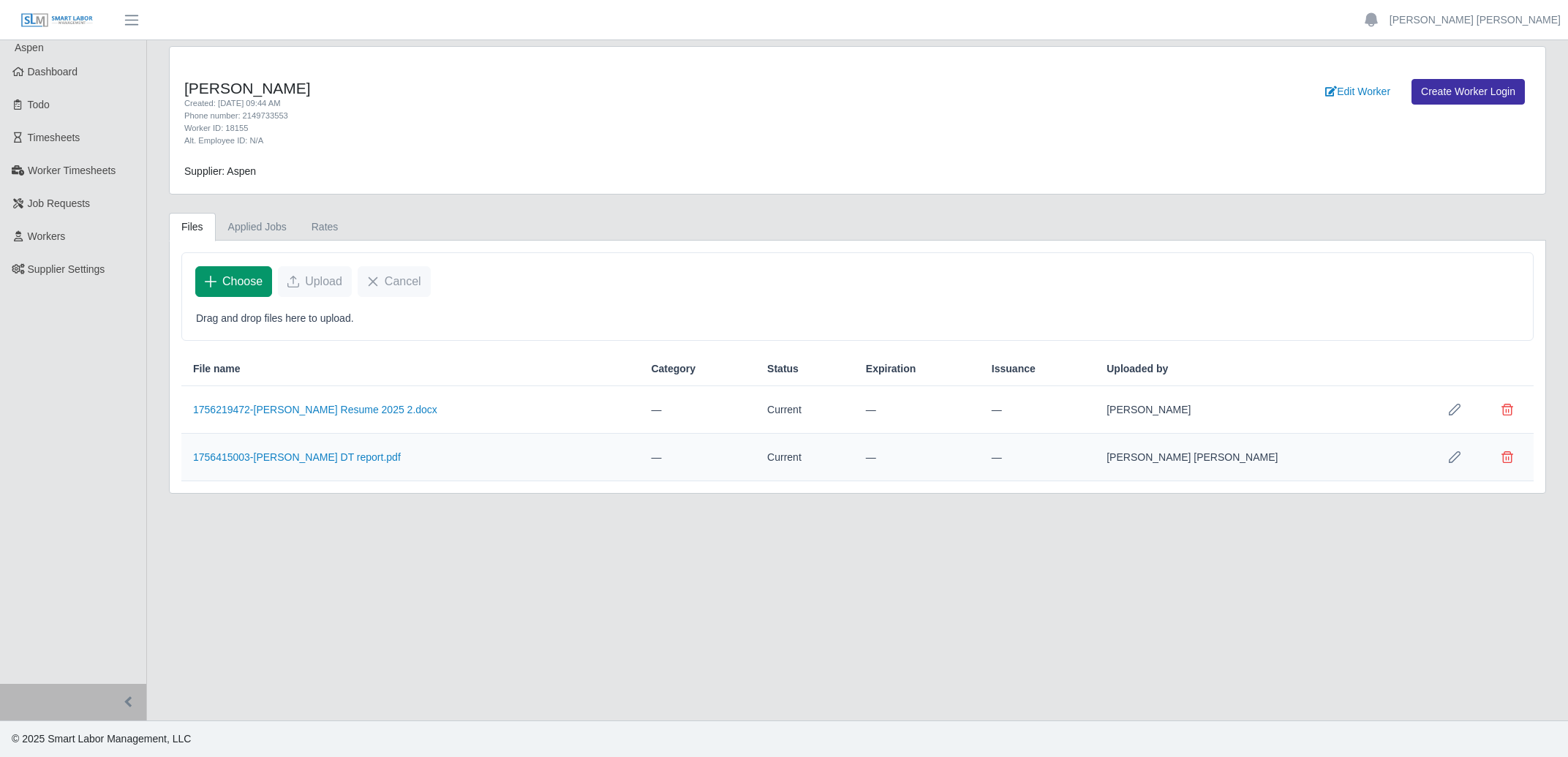
click at [224, 285] on span "Choose" at bounding box center [242, 282] width 41 height 18
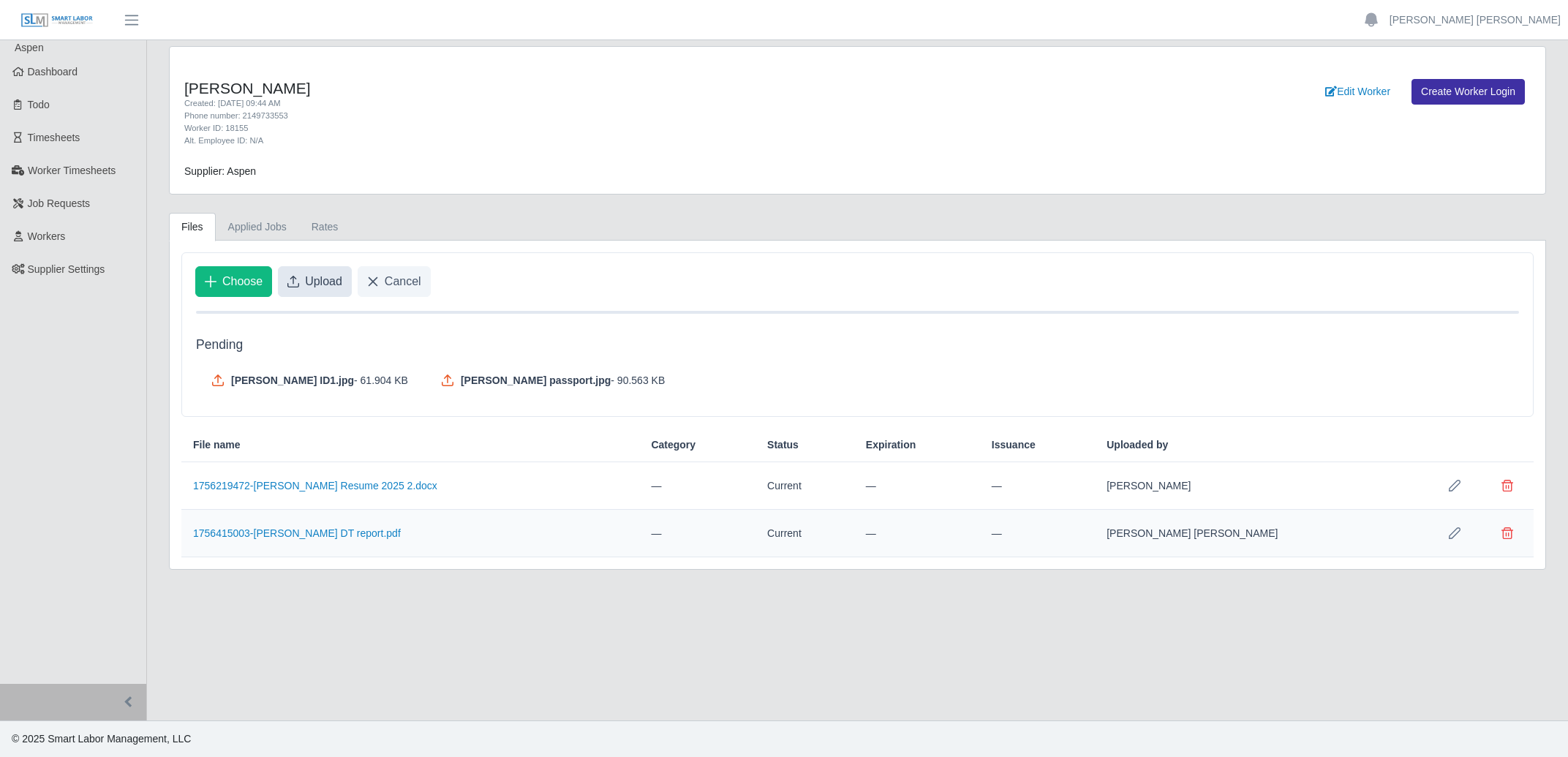
click at [323, 283] on span "Upload" at bounding box center [323, 282] width 37 height 18
